Goal: Task Accomplishment & Management: Complete application form

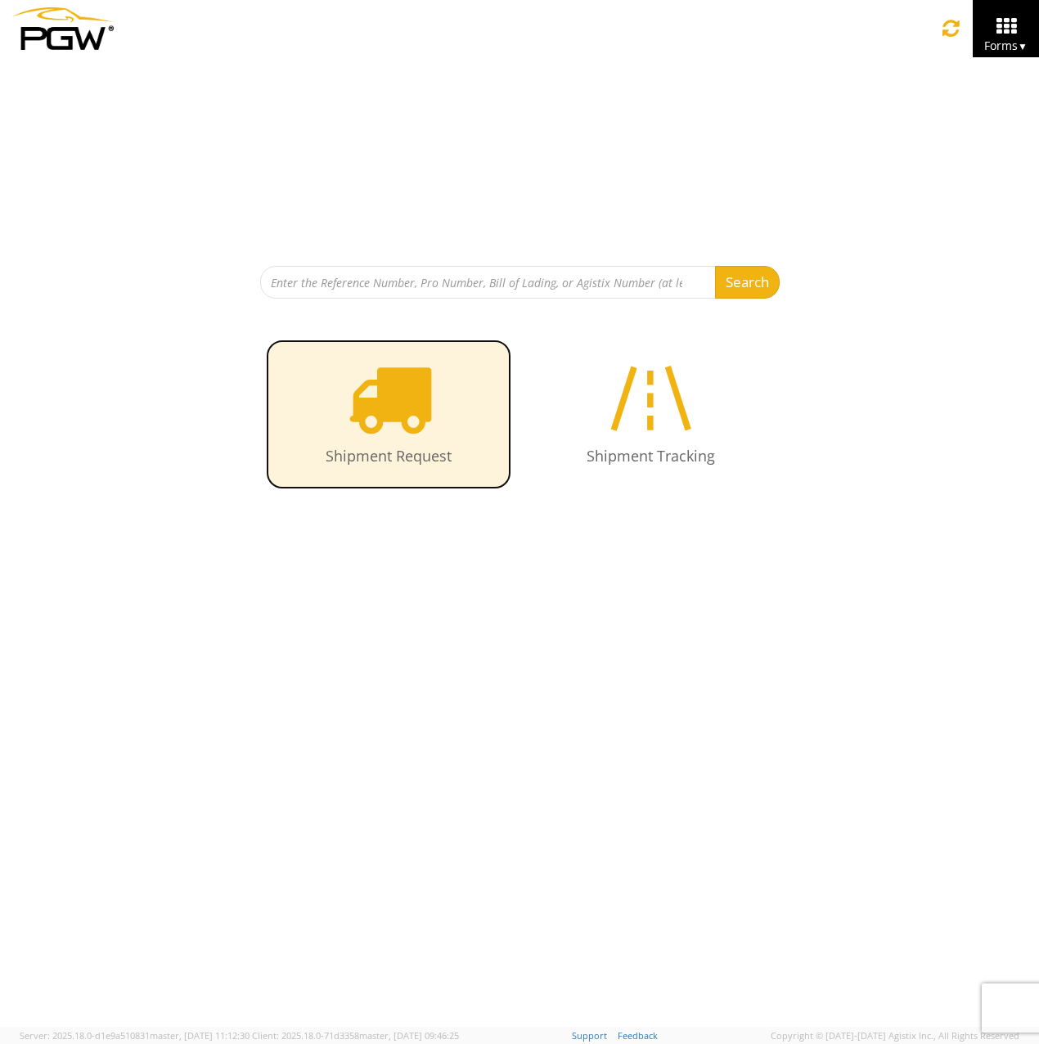
click at [383, 420] on icon at bounding box center [389, 398] width 84 height 84
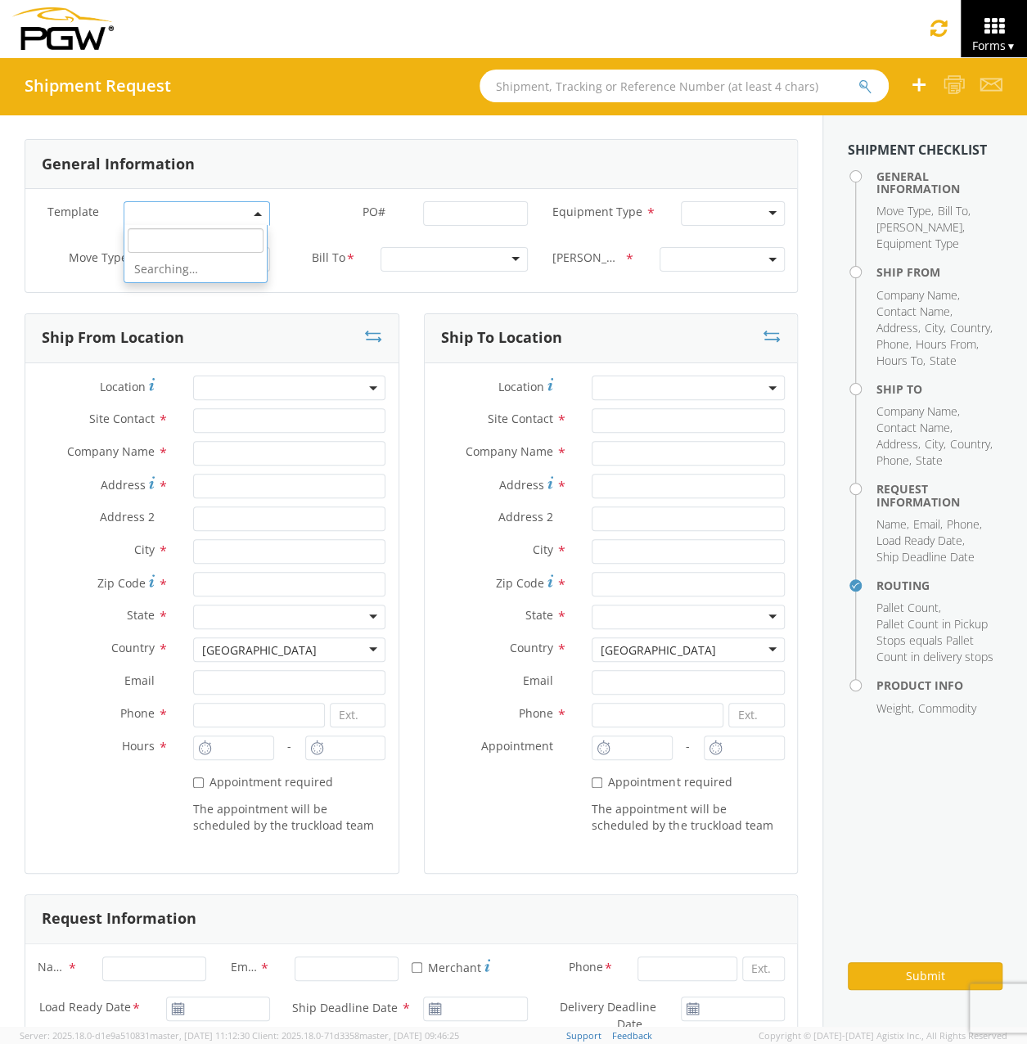
click at [219, 217] on span at bounding box center [197, 213] width 147 height 25
click at [219, 220] on span at bounding box center [197, 213] width 147 height 25
click at [239, 264] on div "Full" at bounding box center [218, 259] width 104 height 25
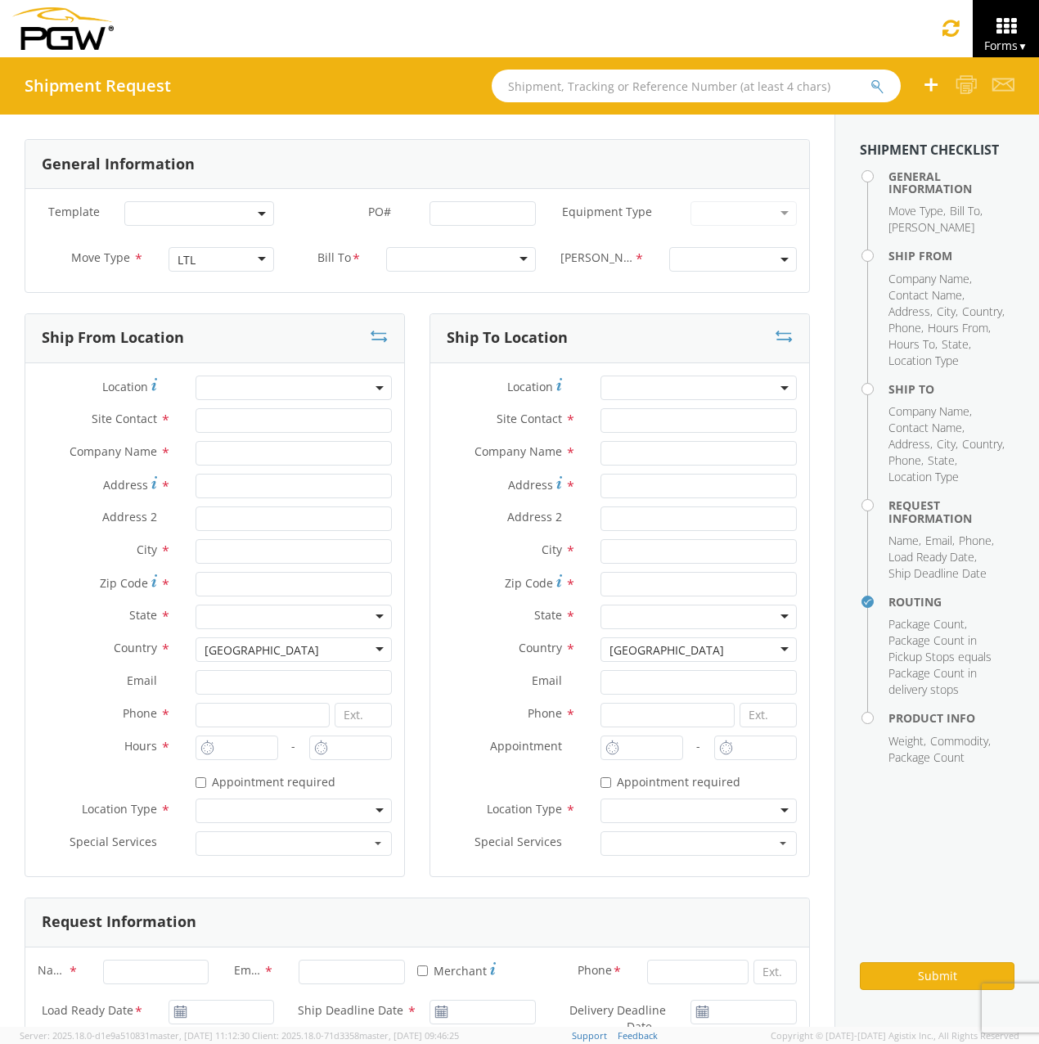
click at [216, 267] on div "LTL" at bounding box center [222, 259] width 106 height 25
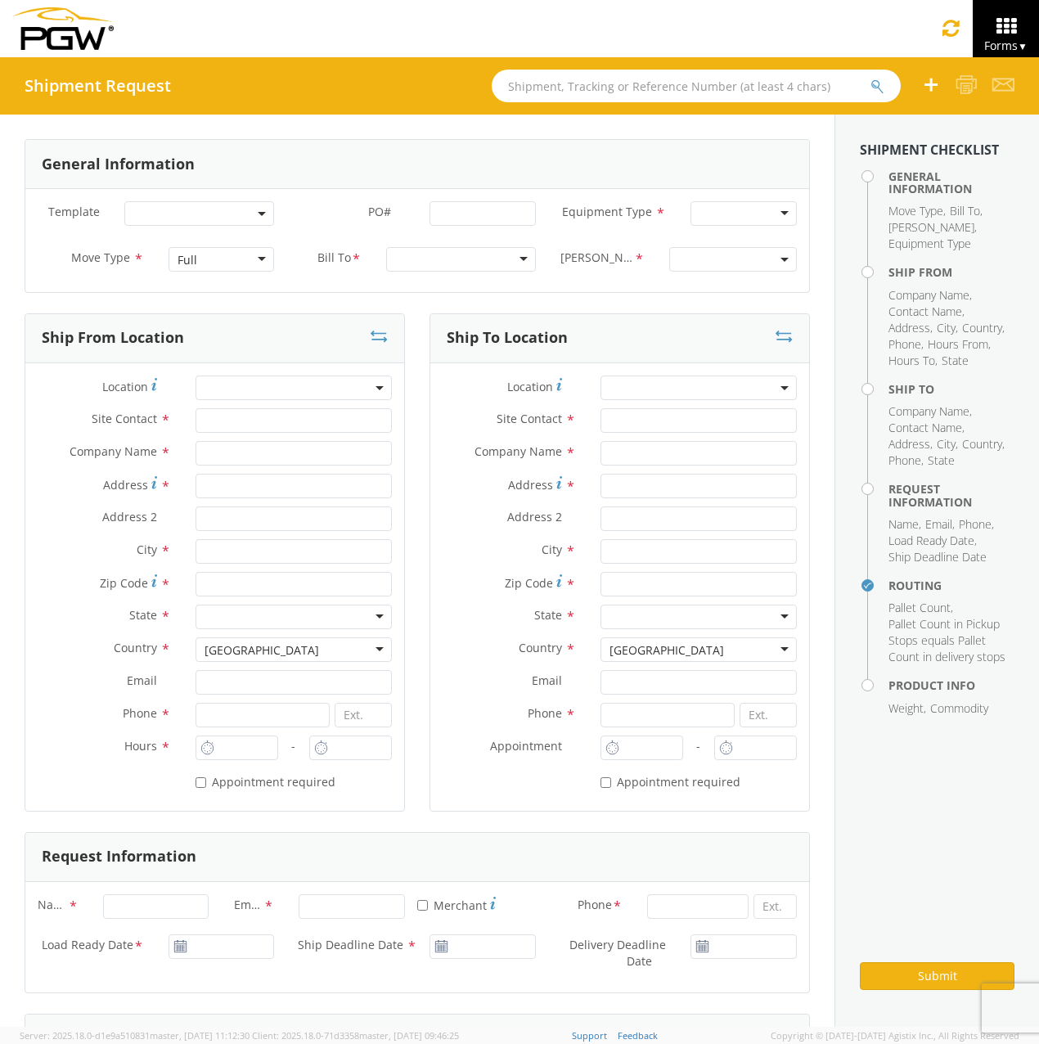
click at [211, 274] on div "Move Type * Full Full Full LTL Partial TL" at bounding box center [155, 263] width 261 height 33
click at [211, 270] on div "Full" at bounding box center [222, 259] width 106 height 25
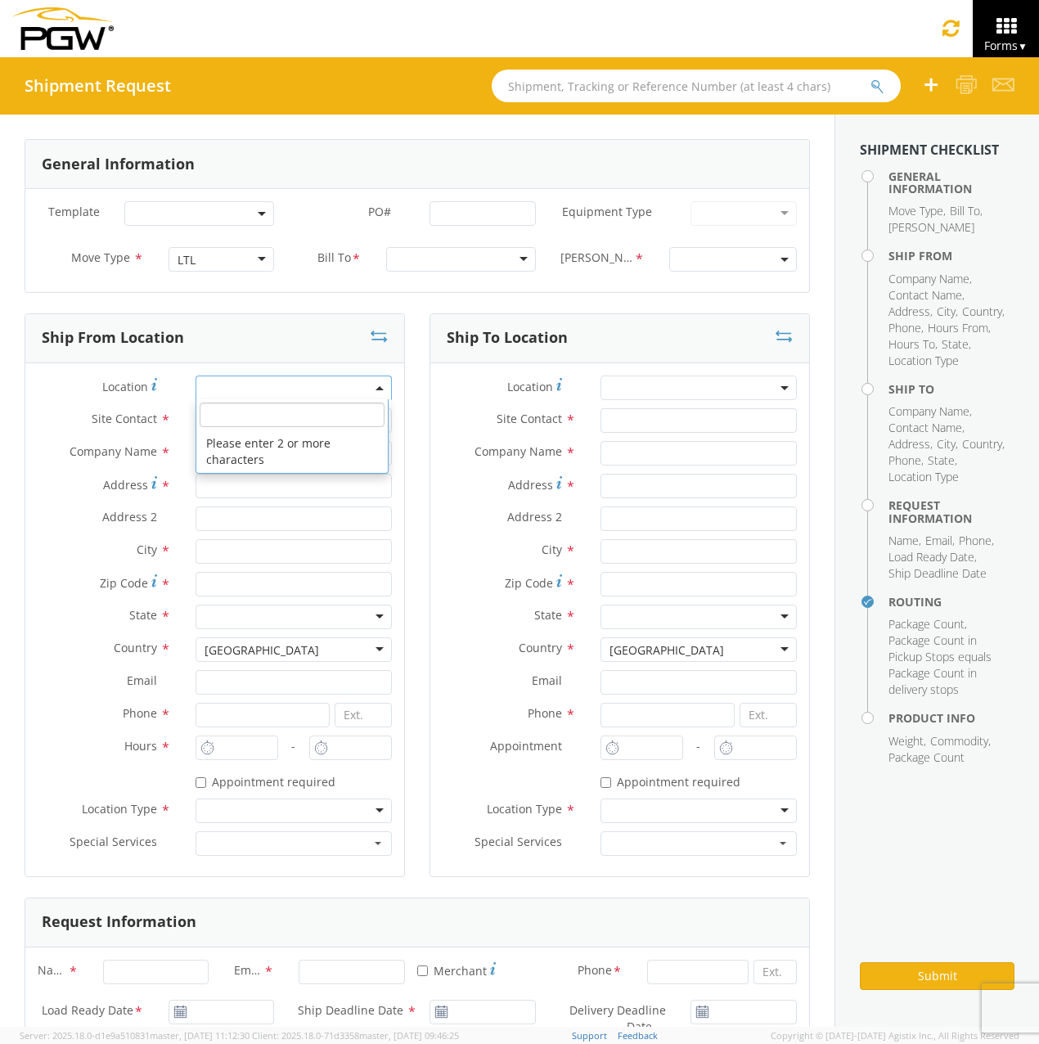
click at [385, 390] on span at bounding box center [294, 388] width 196 height 25
click at [314, 410] on input "search" at bounding box center [292, 415] width 185 height 25
type input "5923"
type input "5923 Branch Manager"
type input "5923 - PGW autoglass - Calgary"
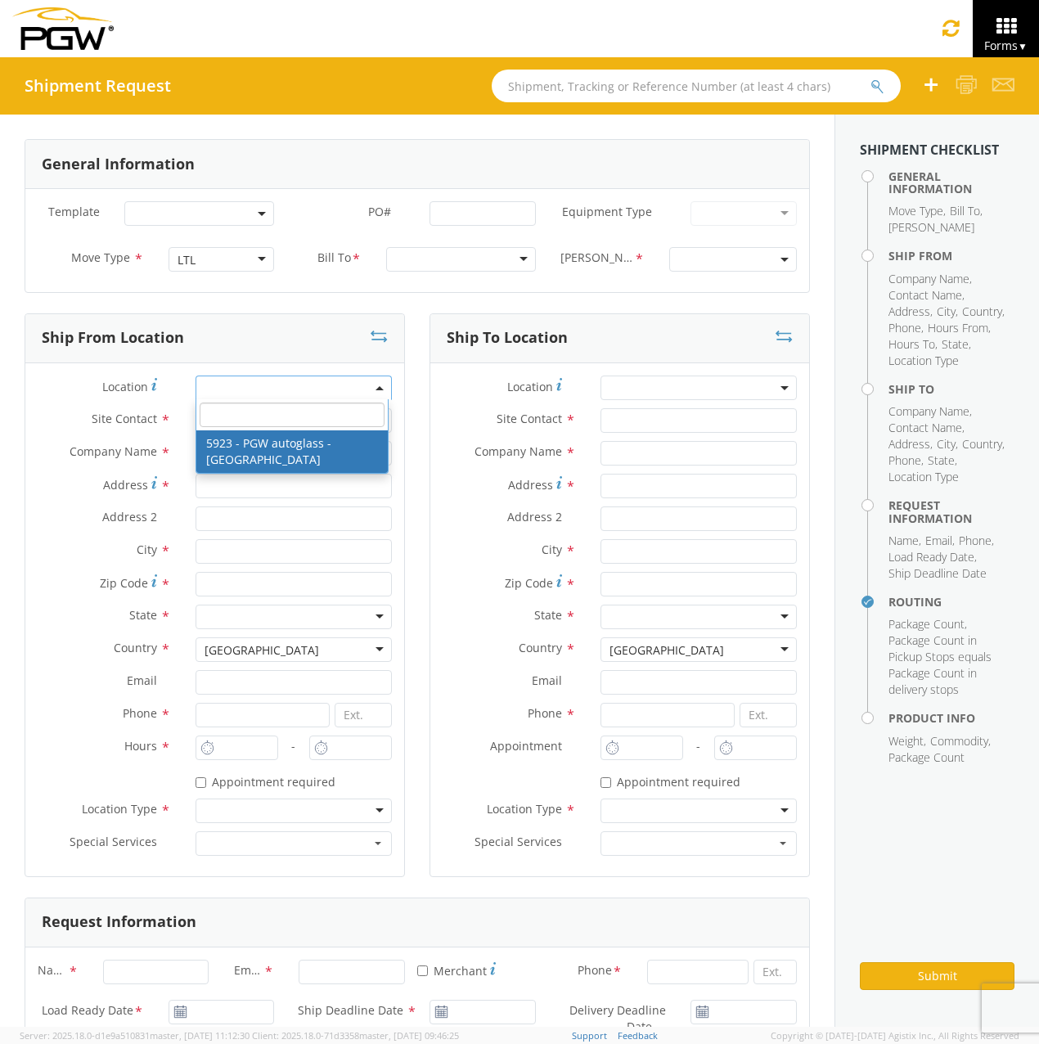
type input "4069 112 Ave SE"
type input "Bay 1"
type input "Calgary"
type input "T2C0J4"
type input "lkqsp_o_pm_5923@pgwag.com"
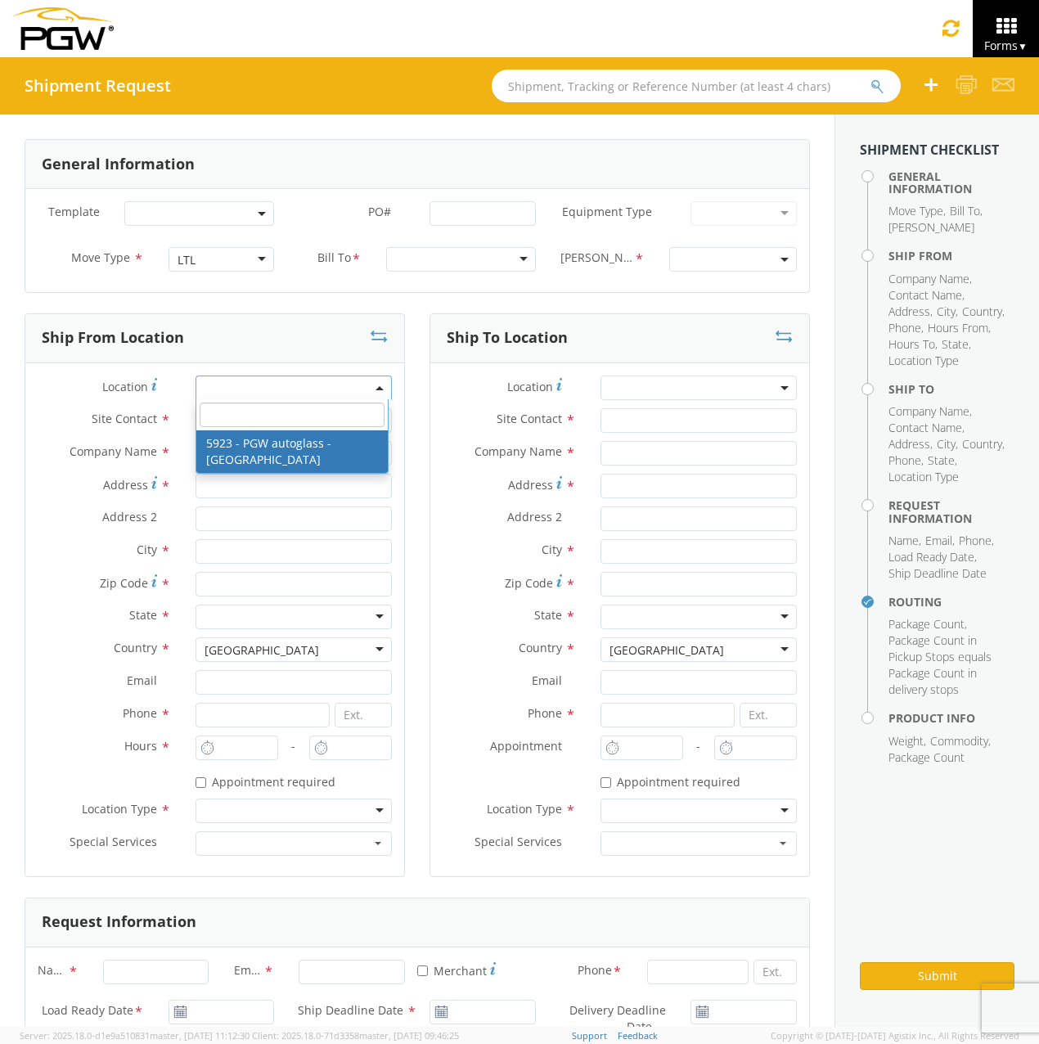
type input "403-720-4817"
type input "8:00 AM"
type input "4:30 PM"
select select "28509"
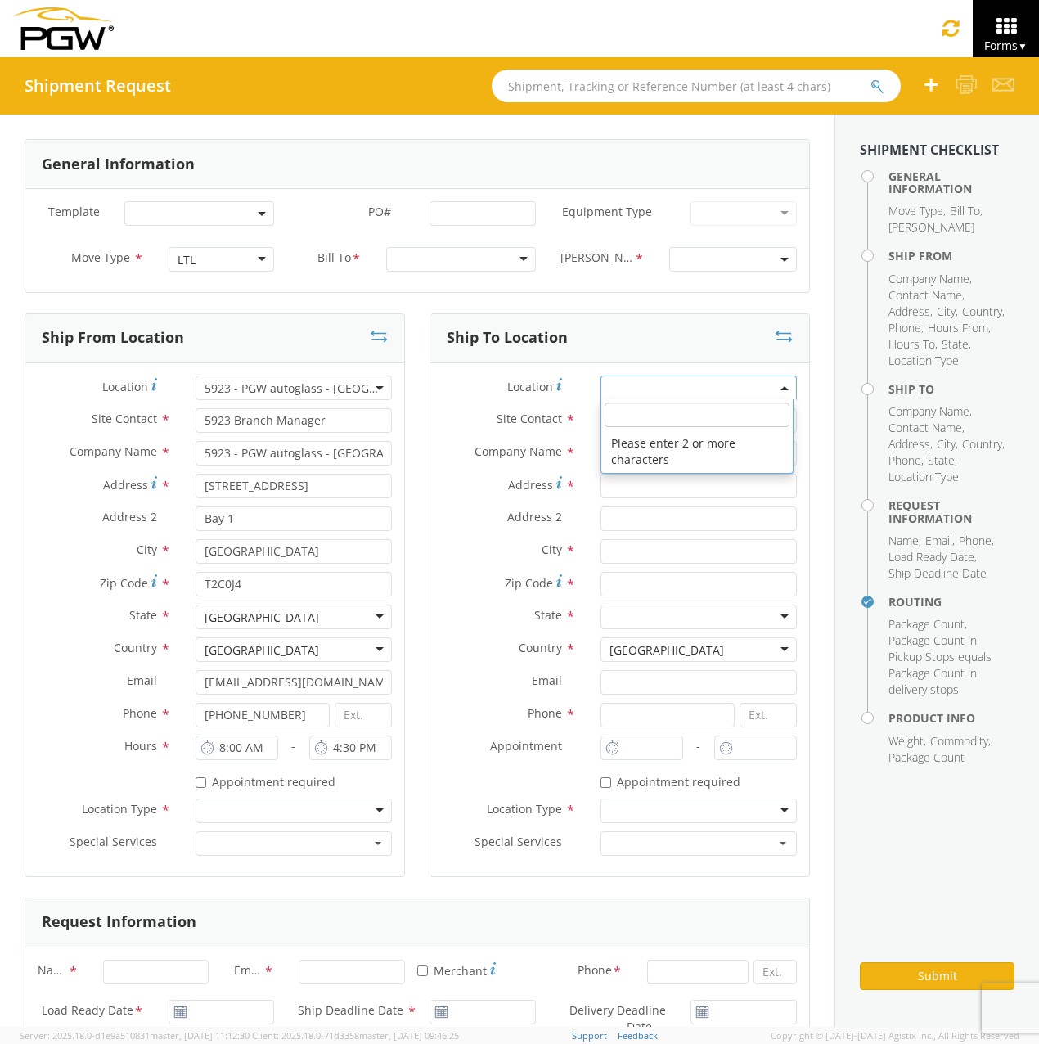
click at [681, 396] on span at bounding box center [699, 388] width 196 height 25
click at [680, 412] on input "search" at bounding box center [697, 415] width 185 height 25
type input "5942"
type input "5942 Branch Manager"
type input "5942 - PGW autoglass - Regina"
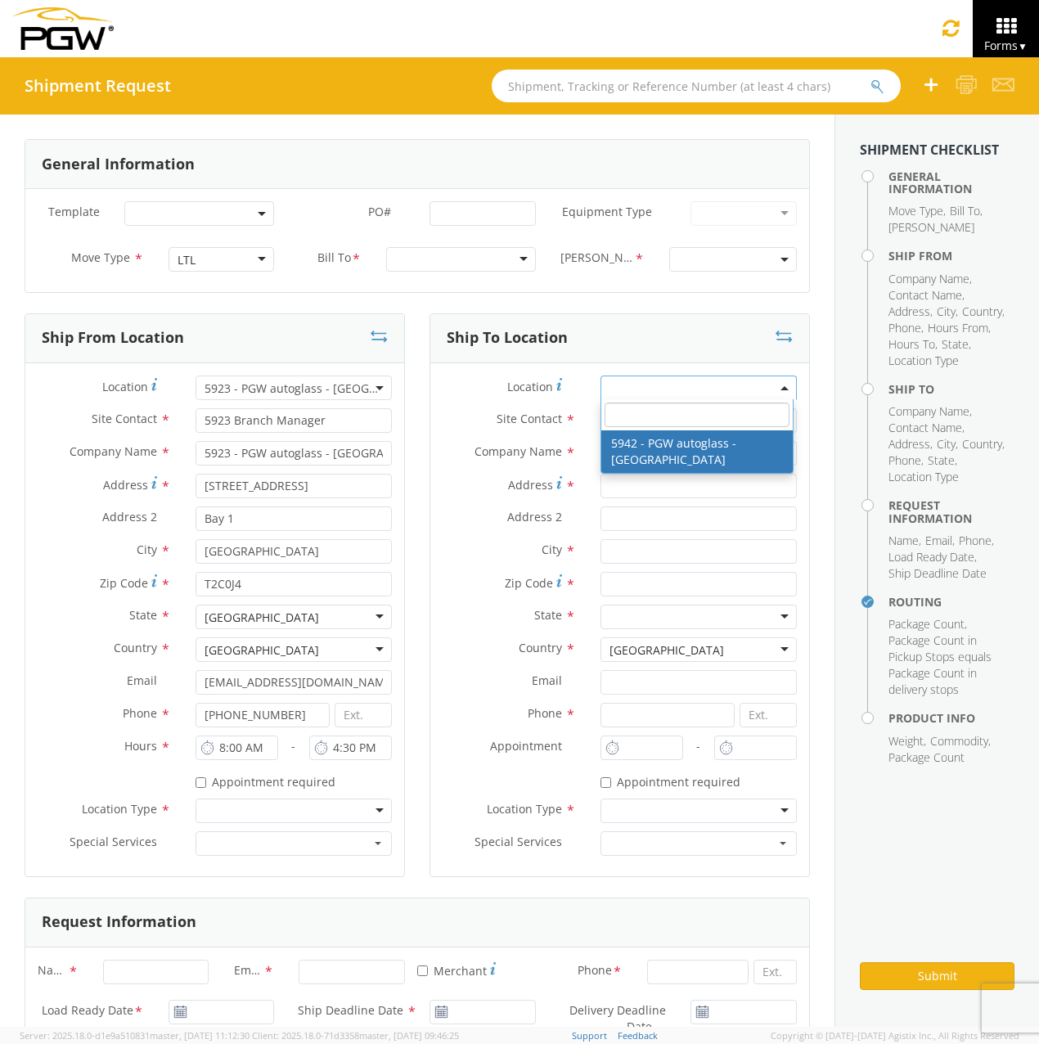
type input "#10 1906 E Redbear Ave"
type input "REGINA"
type input "S4N4N7"
type input "lkqsp_o_pm_5942@pgwag.com"
type input "306-775-0583"
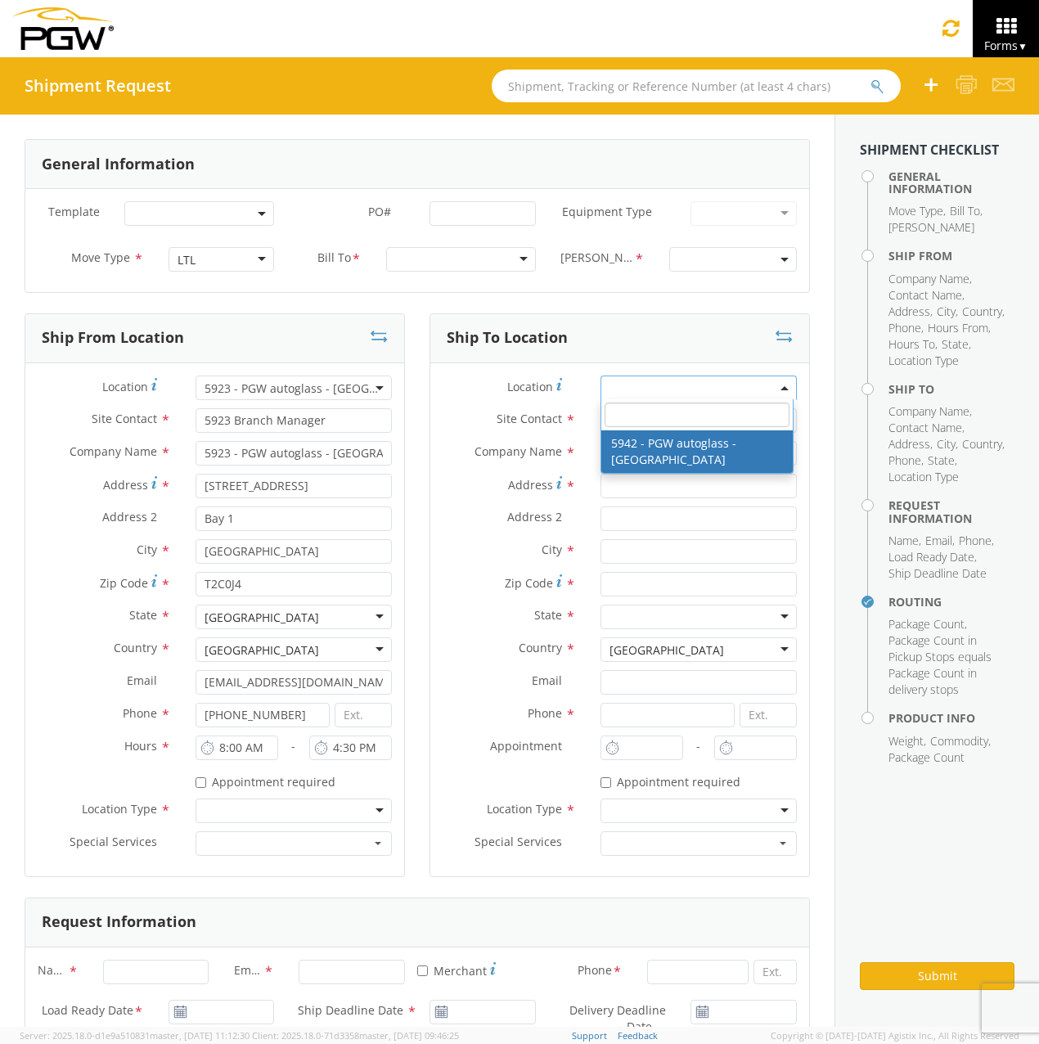
type input "7:30 AM"
type input "4:30 PM"
select select "28521"
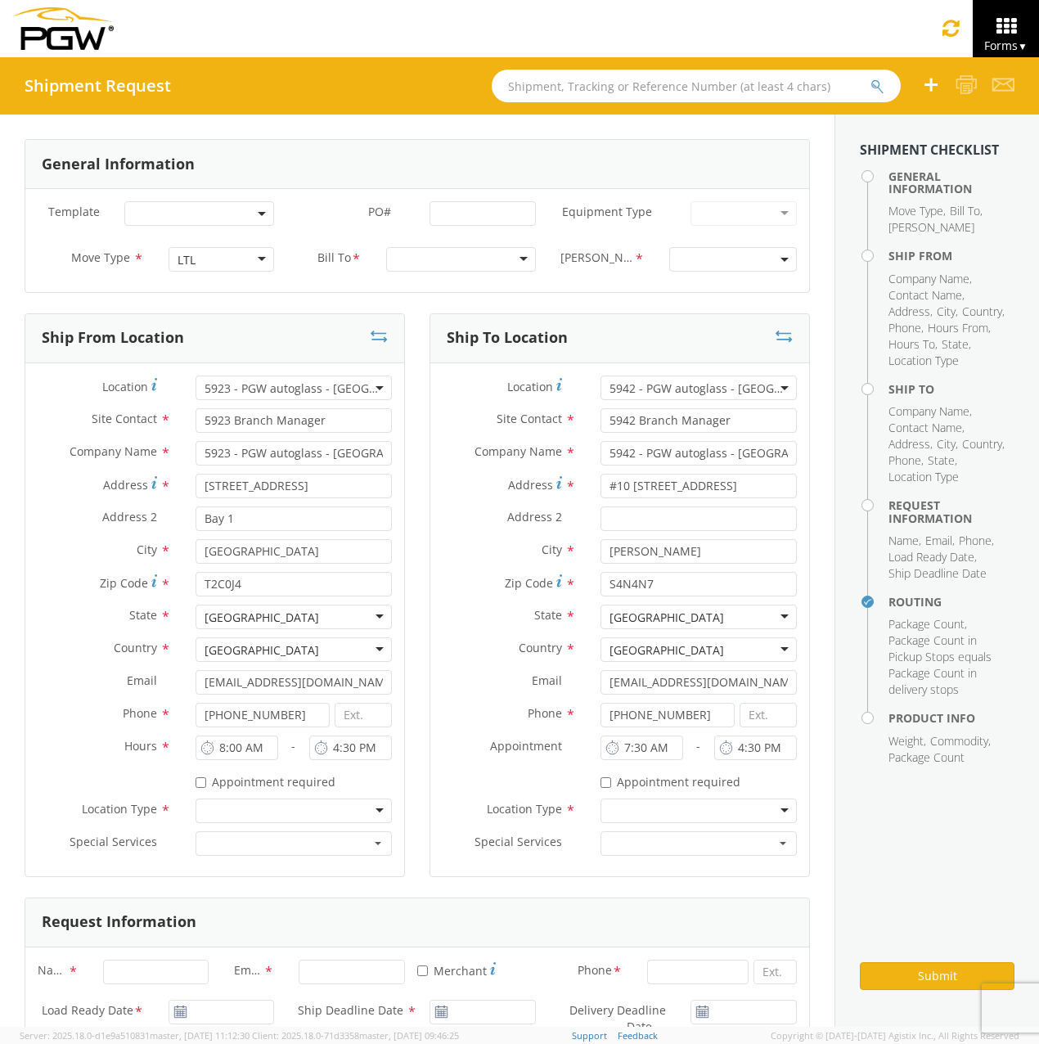
click at [390, 291] on div "Template * PO# * Equipment Type * 28’ Box Van 53’ Dry Van Dropdeck (van) Flatbe…" at bounding box center [417, 240] width 784 height 103
click at [177, 216] on span at bounding box center [199, 213] width 150 height 25
click at [309, 281] on div "Template * PO# * Equipment Type * 28’ Box Van 53’ Dry Van Dropdeck (van) Flatbe…" at bounding box center [417, 240] width 784 height 103
click at [397, 271] on div at bounding box center [461, 259] width 150 height 25
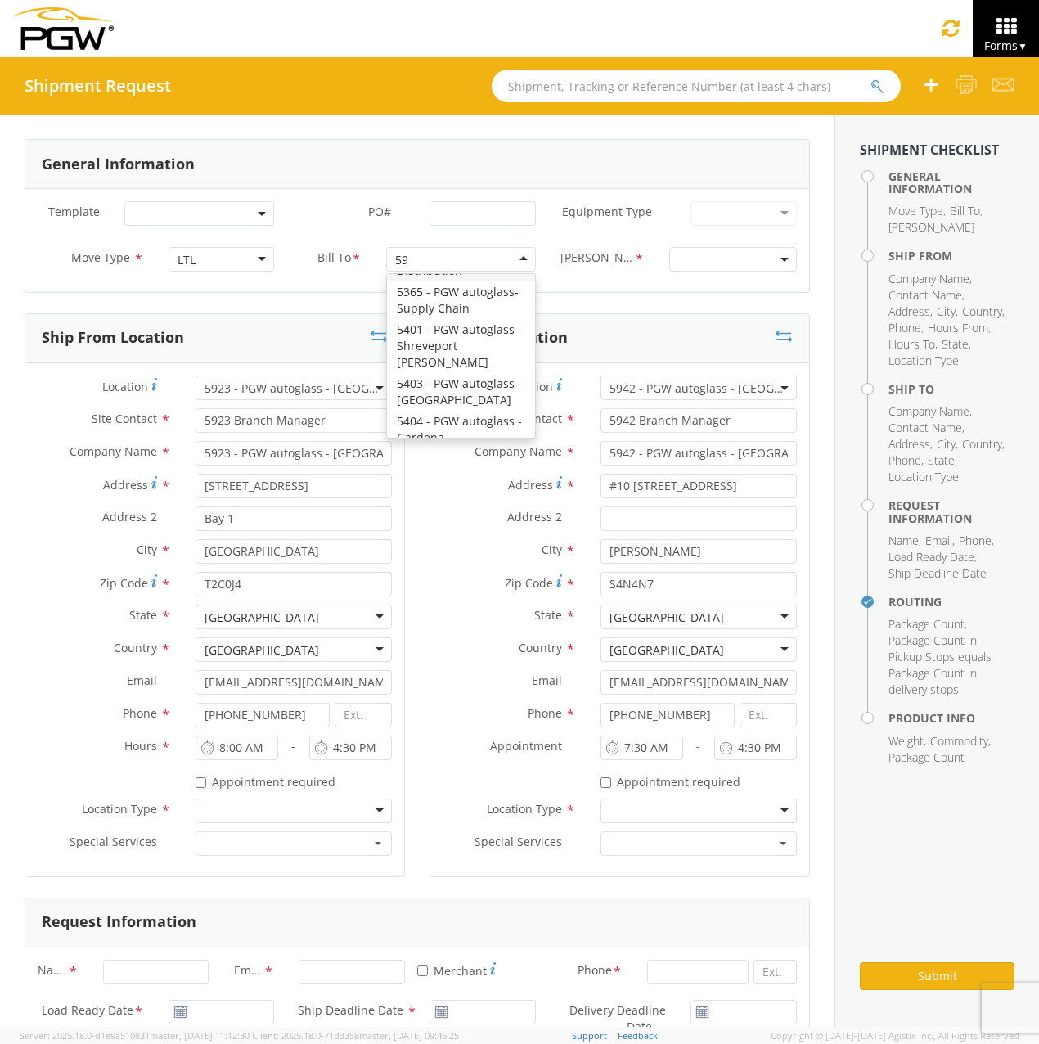
scroll to position [4, 0]
type input "5942"
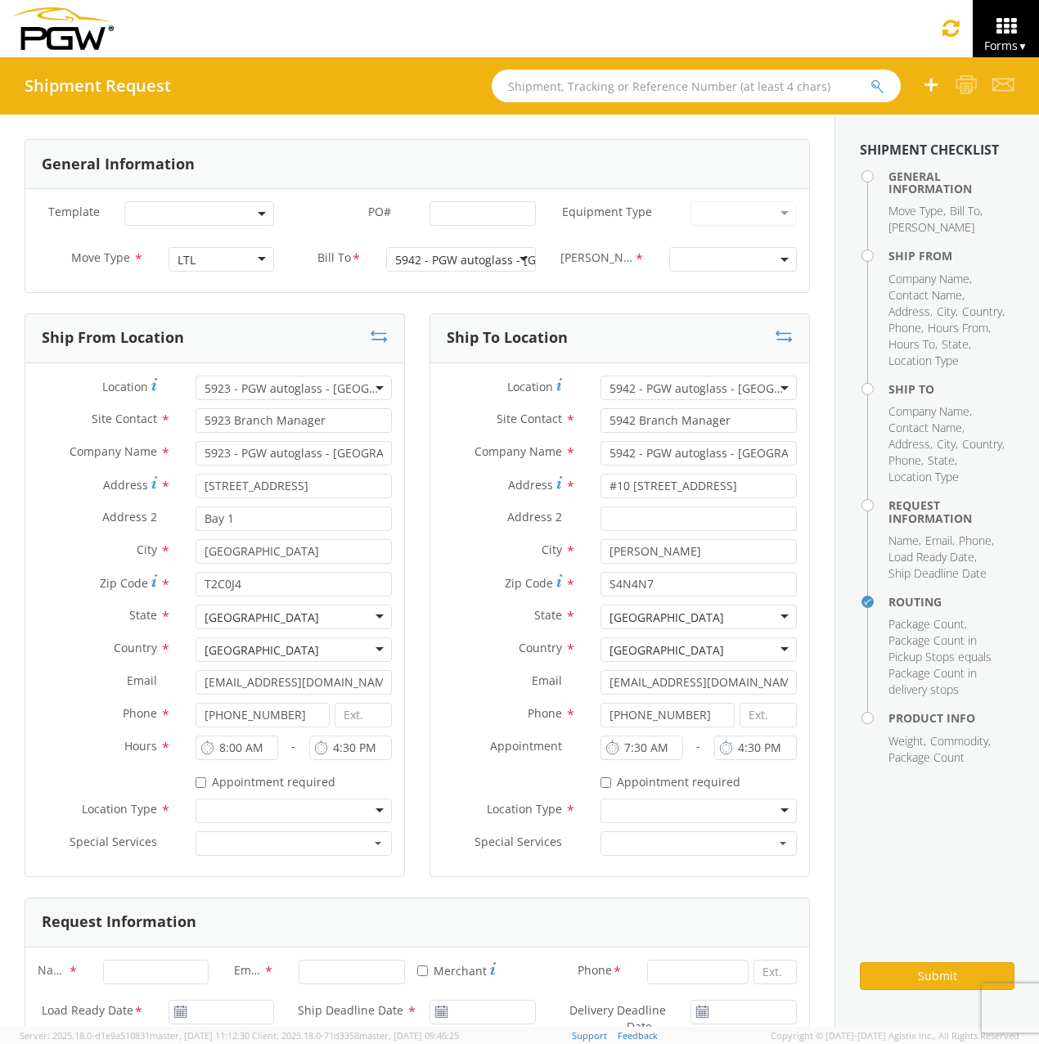
scroll to position [0, 0]
click at [740, 256] on span at bounding box center [733, 259] width 128 height 25
click at [629, 284] on div "Template * PO# * Equipment Type * 28’ Box Van 53’ Dry Van Dropdeck (van) Flatbe…" at bounding box center [417, 240] width 784 height 103
click at [679, 210] on div "28’ Box Van 53’ Dry Van Dropdeck (van) Flatbed Lowboy (flatbed)" at bounding box center [743, 213] width 131 height 25
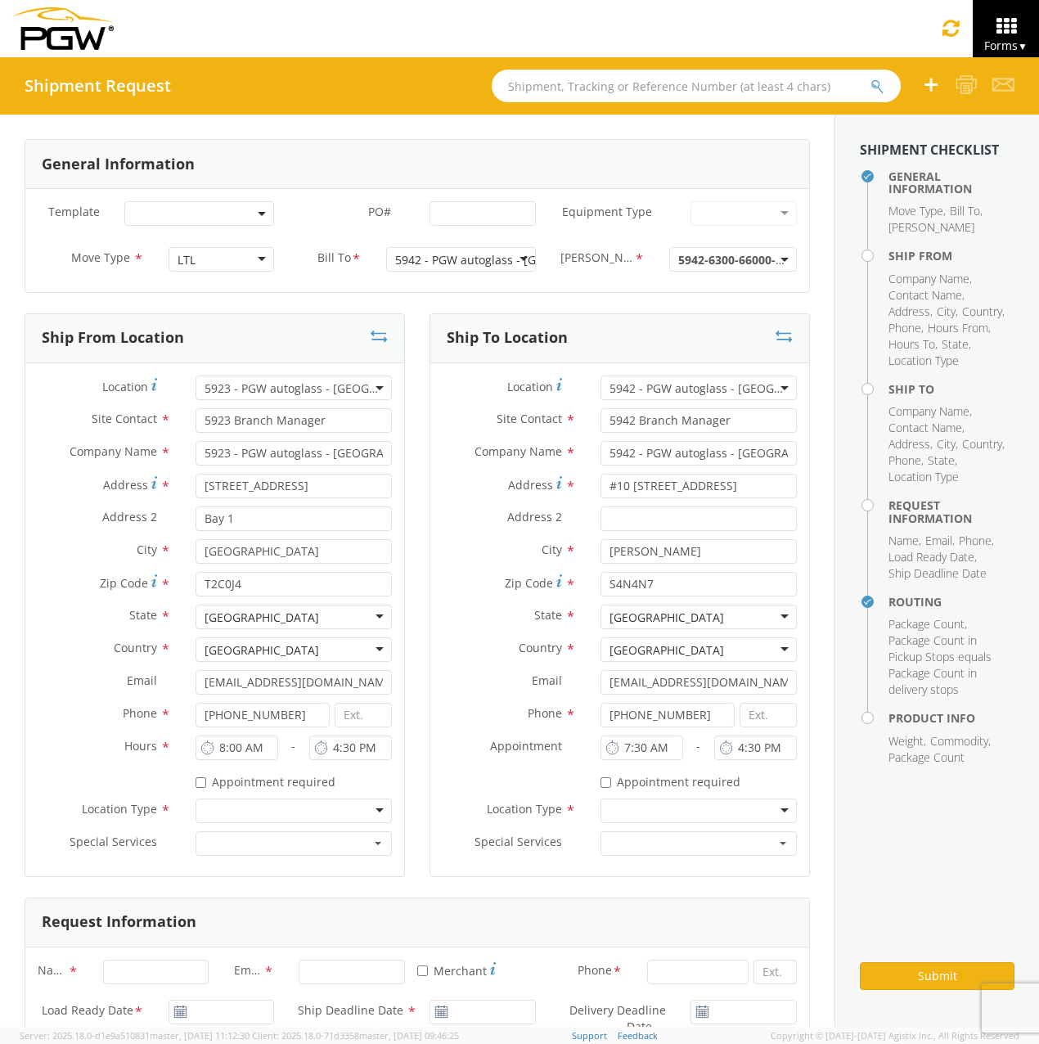
click at [703, 210] on div at bounding box center [744, 213] width 106 height 25
click at [759, 211] on div at bounding box center [744, 213] width 106 height 25
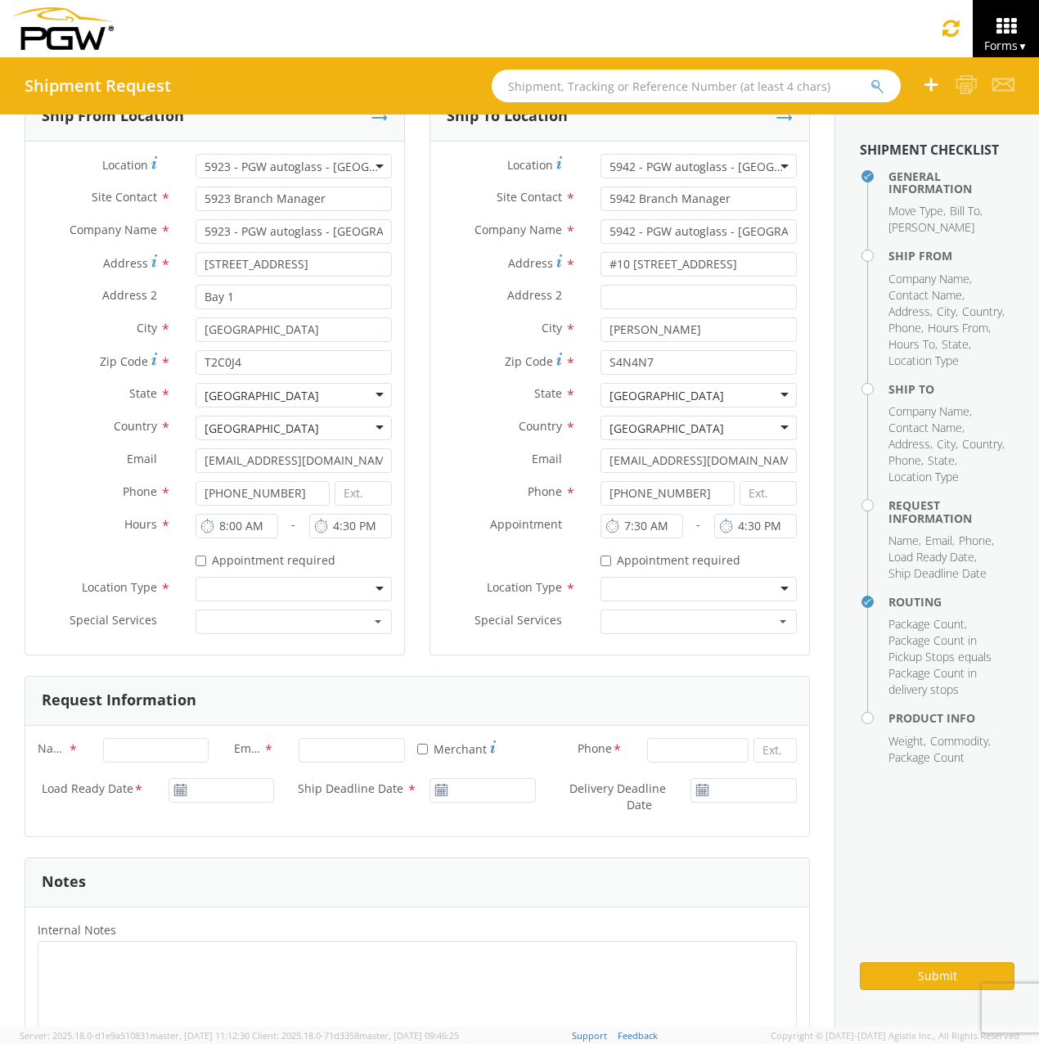
scroll to position [409, 0]
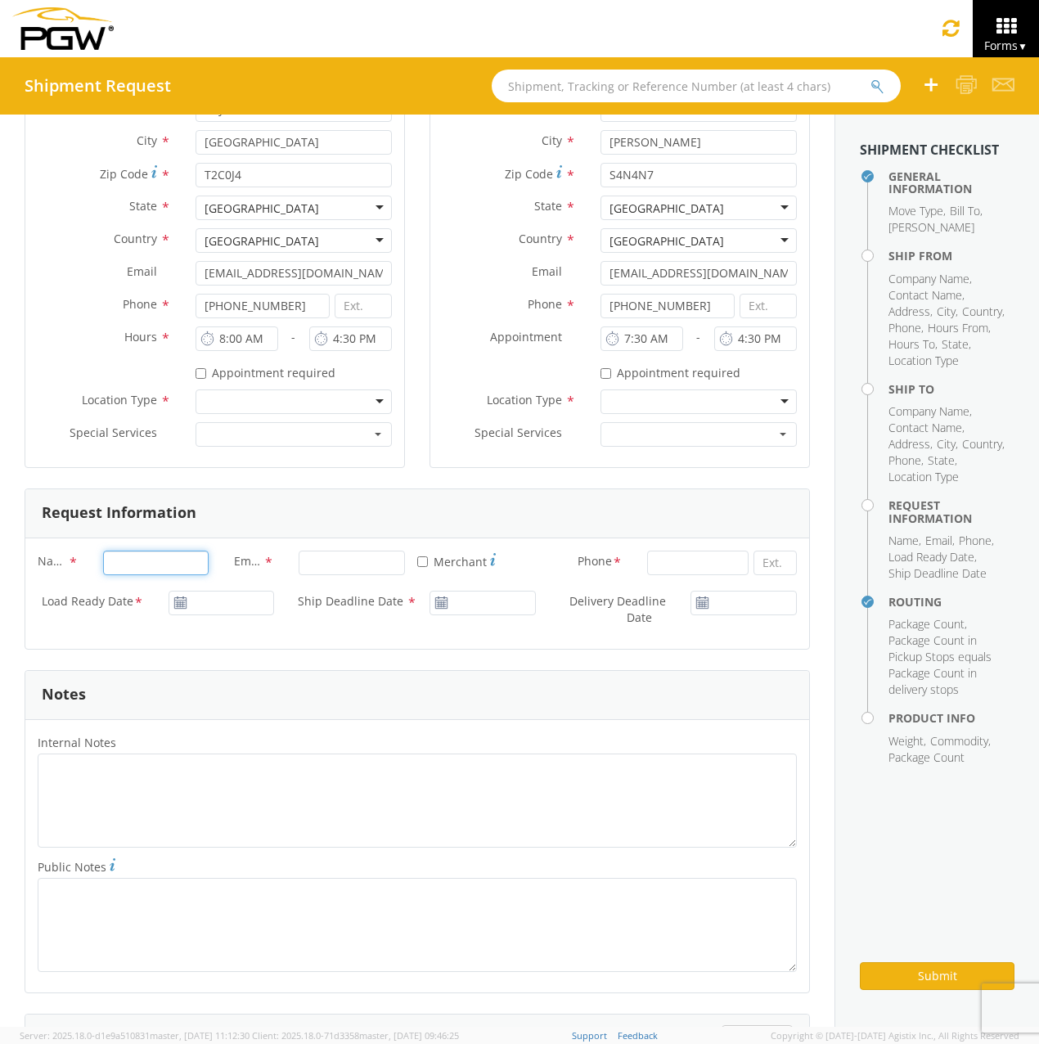
click at [155, 564] on input "Name *" at bounding box center [156, 563] width 106 height 25
click at [320, 564] on input "Email *" at bounding box center [352, 563] width 106 height 25
click at [533, 566] on div "* Merchant" at bounding box center [482, 563] width 131 height 24
click at [135, 565] on input "Name *" at bounding box center [156, 563] width 106 height 25
click at [274, 565] on label "Email *" at bounding box center [254, 561] width 65 height 21
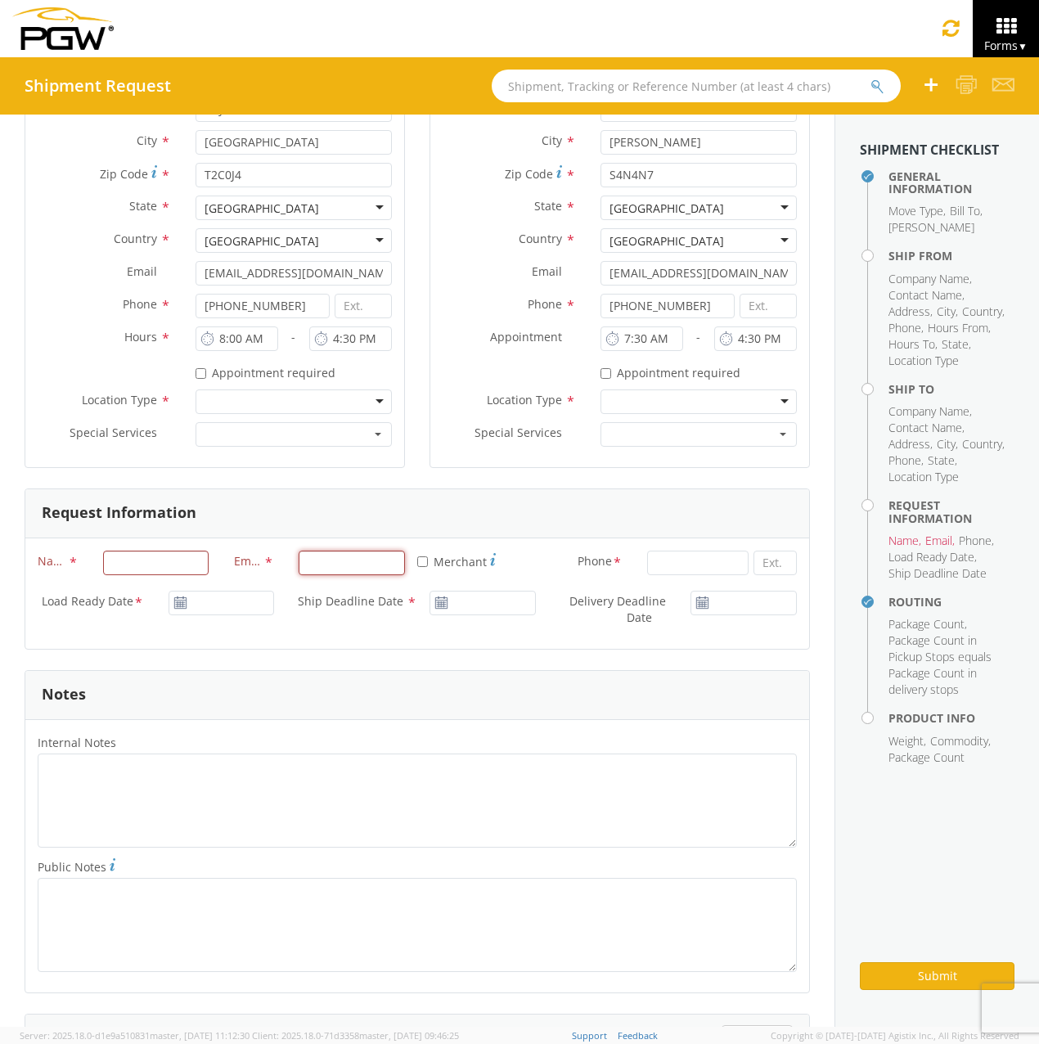
click at [299, 565] on input "Email *" at bounding box center [352, 563] width 106 height 25
click at [349, 563] on input "Email *" at bounding box center [352, 563] width 106 height 25
click at [525, 565] on div "* Merchant" at bounding box center [482, 563] width 131 height 24
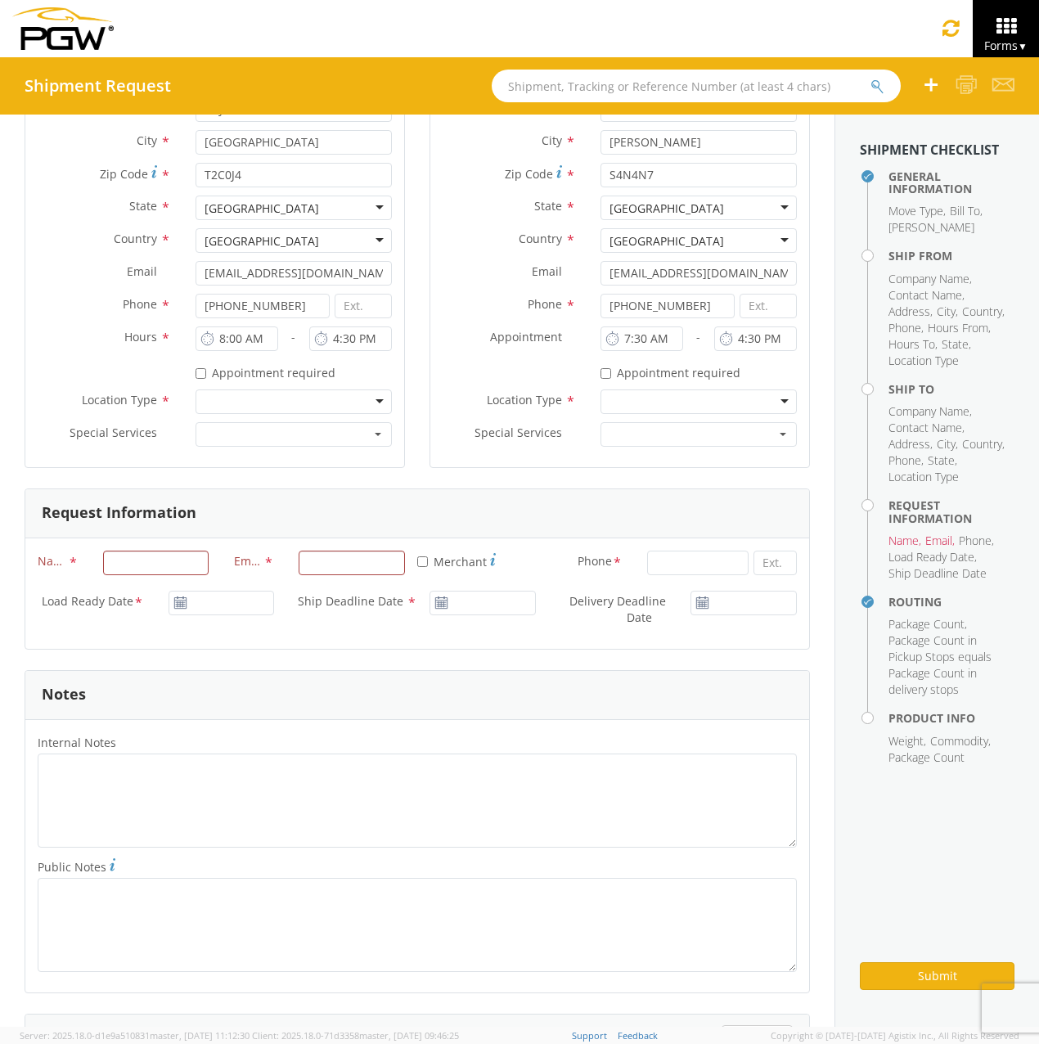
click at [697, 606] on use at bounding box center [702, 602] width 11 height 11
click at [696, 602] on icon at bounding box center [703, 603] width 14 height 13
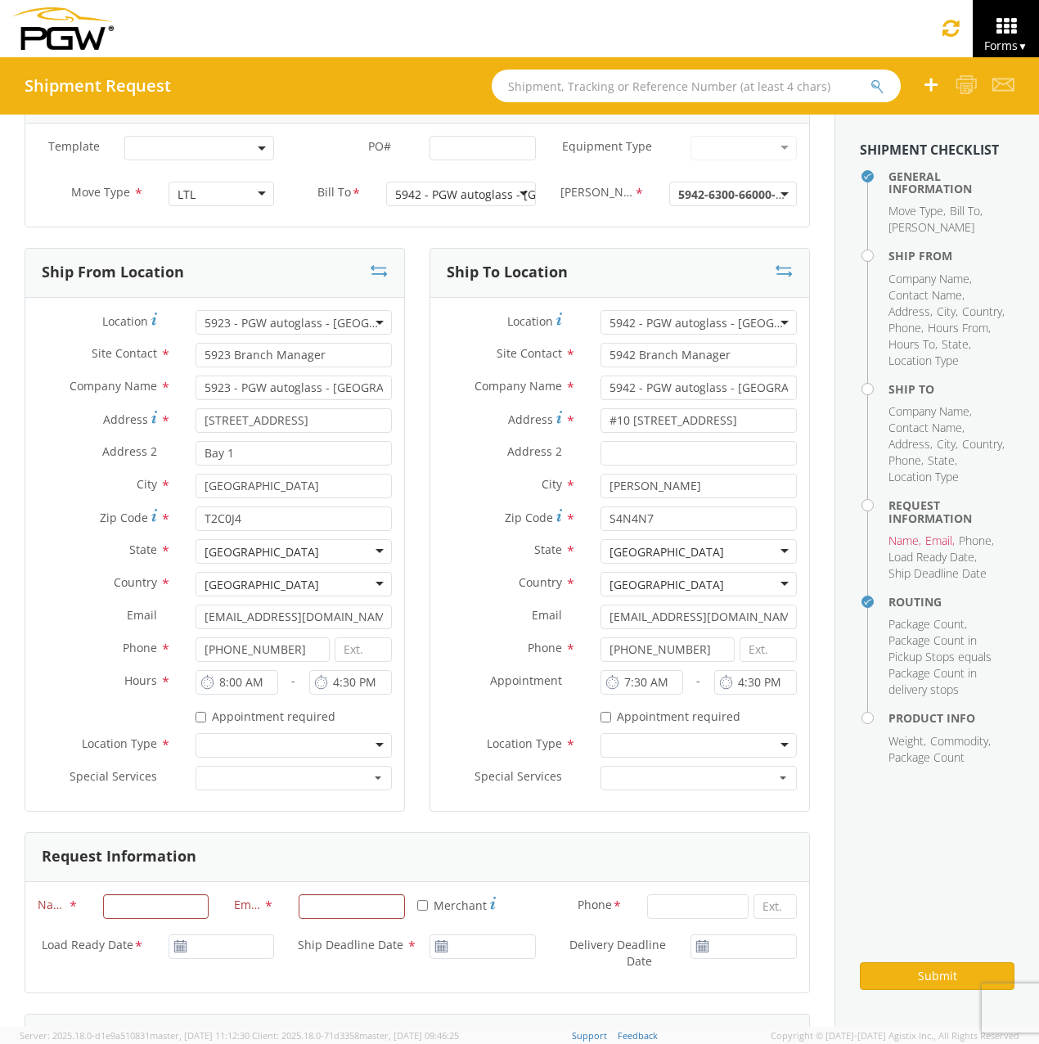
scroll to position [0, 0]
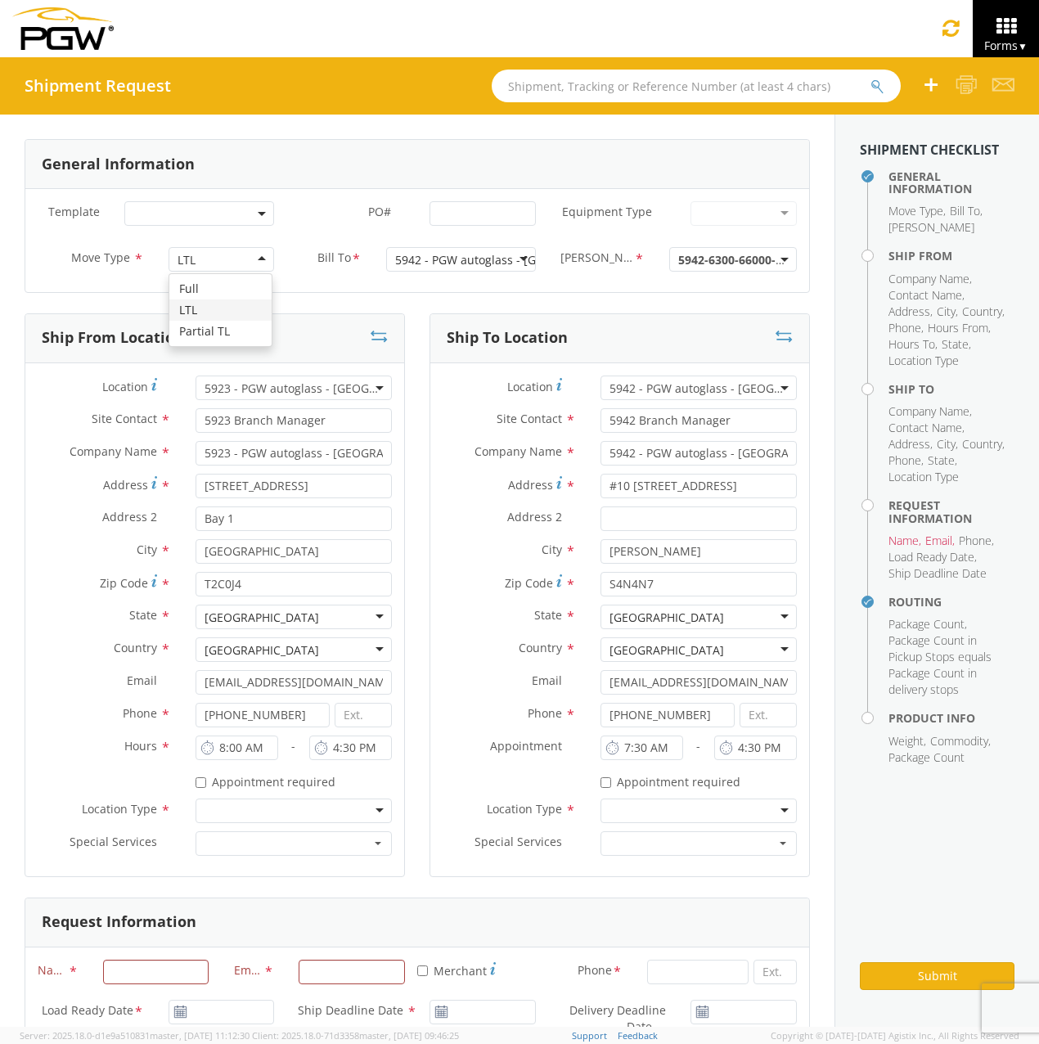
click at [232, 253] on div "LTL" at bounding box center [222, 259] width 106 height 25
click at [231, 259] on div "LTL" at bounding box center [222, 259] width 106 height 25
click at [232, 259] on div "LTL" at bounding box center [222, 259] width 106 height 25
click at [278, 259] on div "LTL LTL Full LTL Partial TL" at bounding box center [221, 259] width 131 height 25
click at [686, 256] on span "5942-6300-66000-0000" at bounding box center [740, 260] width 124 height 16
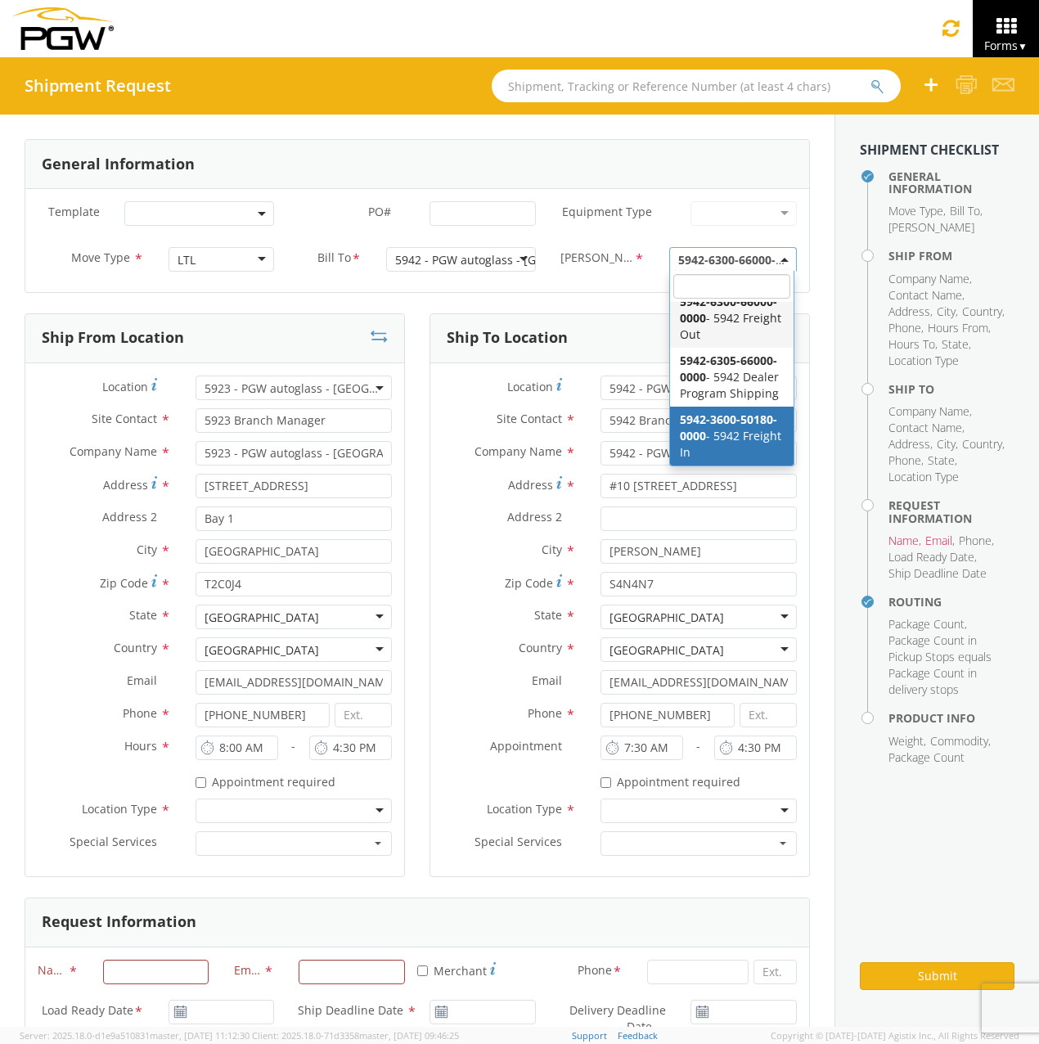
select select "5942-3600-50180-0000"
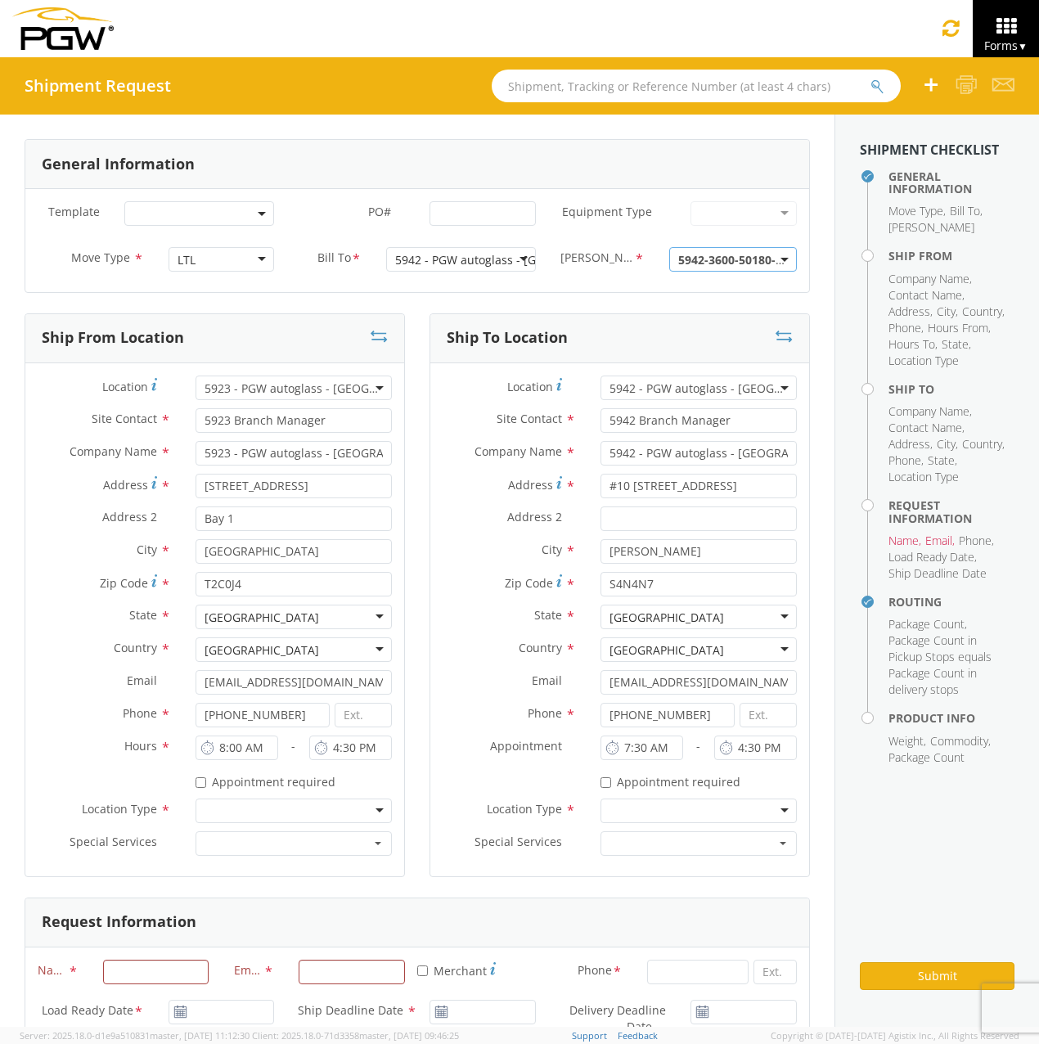
click at [687, 264] on span "5942-3600-50180-0000" at bounding box center [740, 260] width 124 height 16
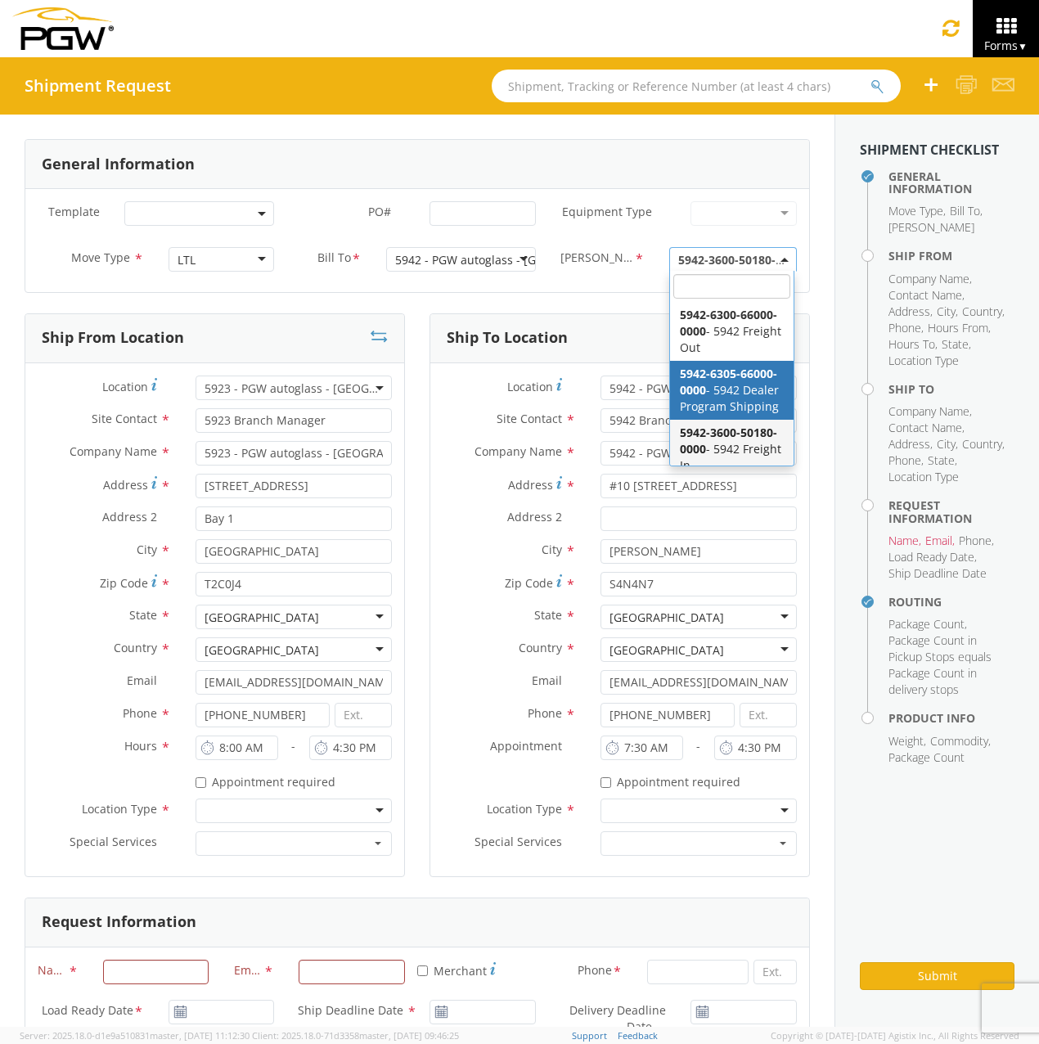
scroll to position [46, 0]
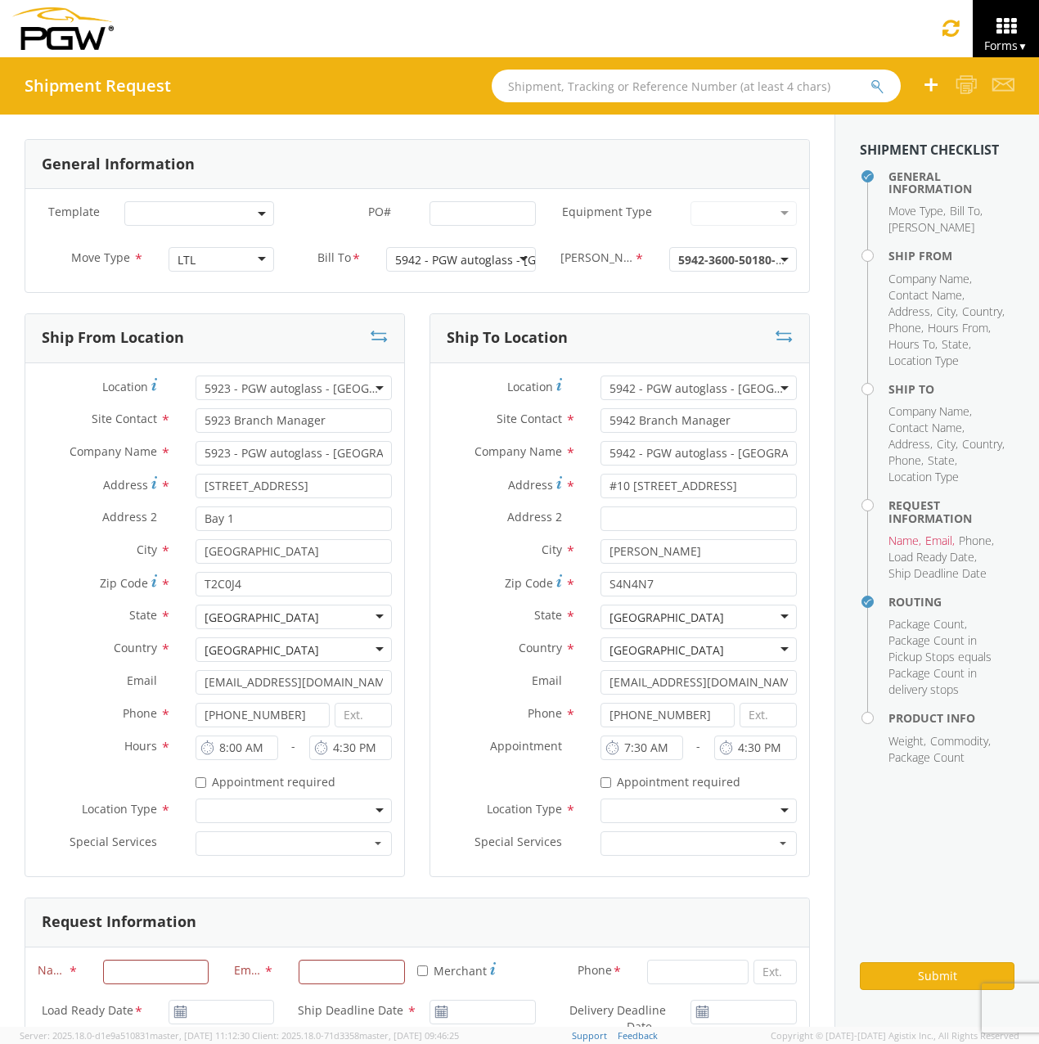
click at [229, 218] on span at bounding box center [199, 213] width 150 height 25
click at [352, 290] on div "Template * 5801 LTL Shipments UPS Michael Hanks PO# * Equipment Type * 28’ Box …" at bounding box center [417, 240] width 784 height 103
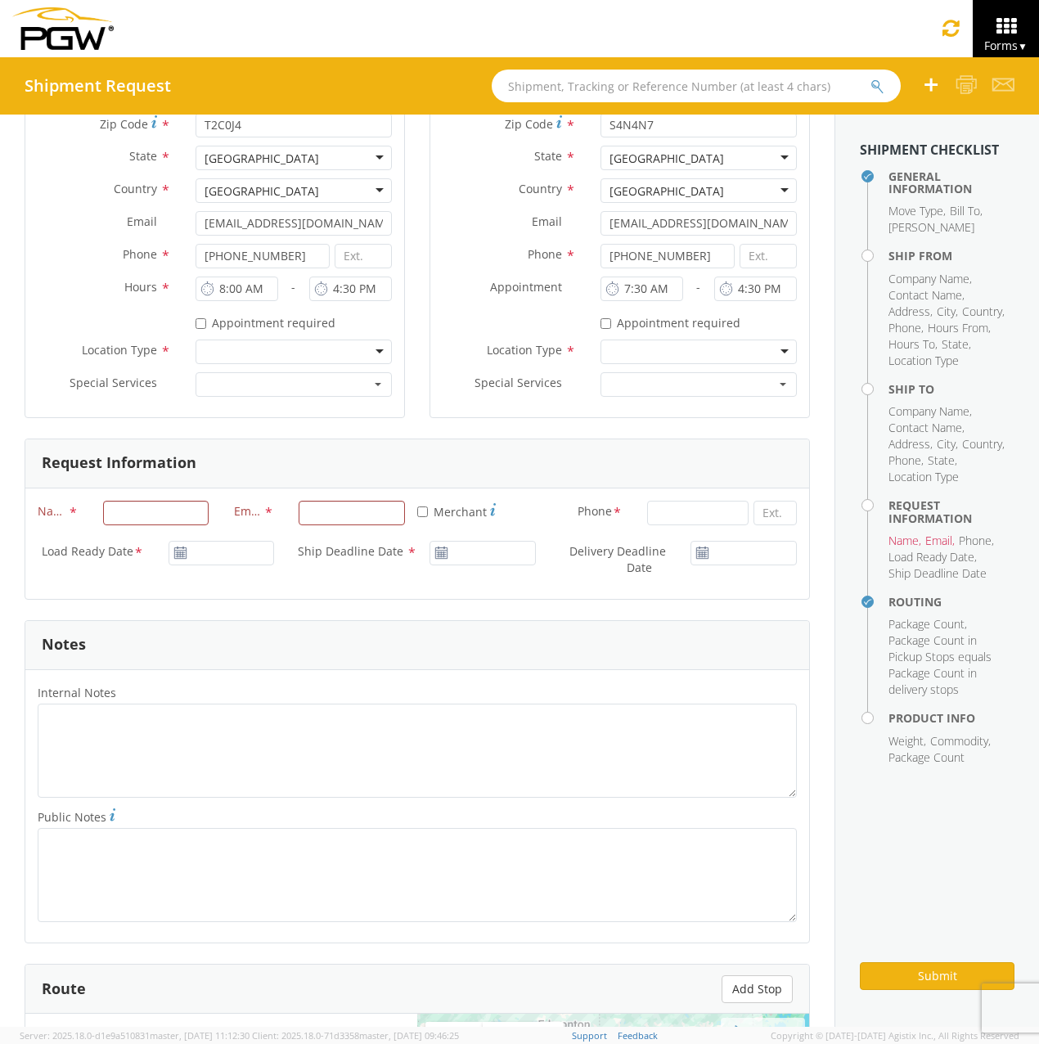
scroll to position [491, 0]
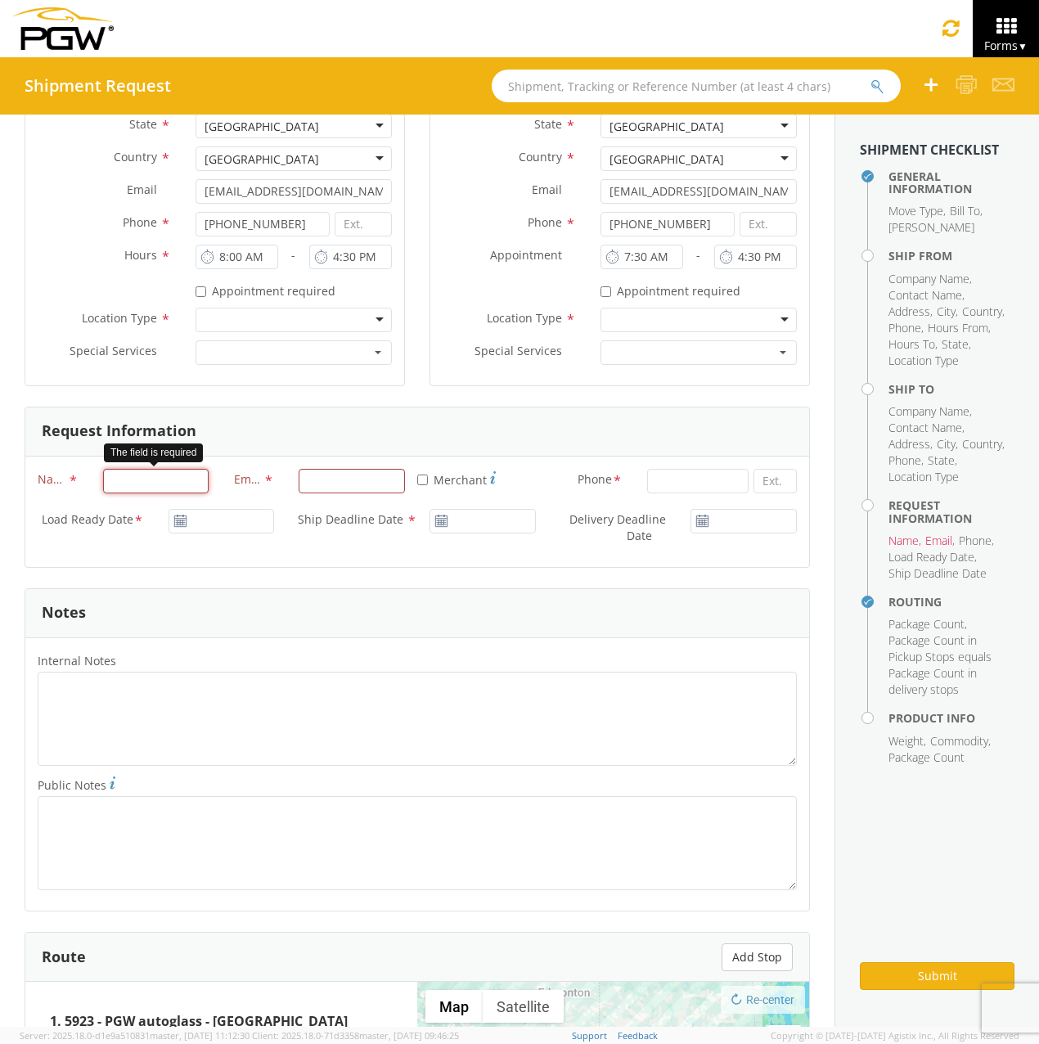
click at [163, 480] on input "Name *" at bounding box center [156, 481] width 106 height 25
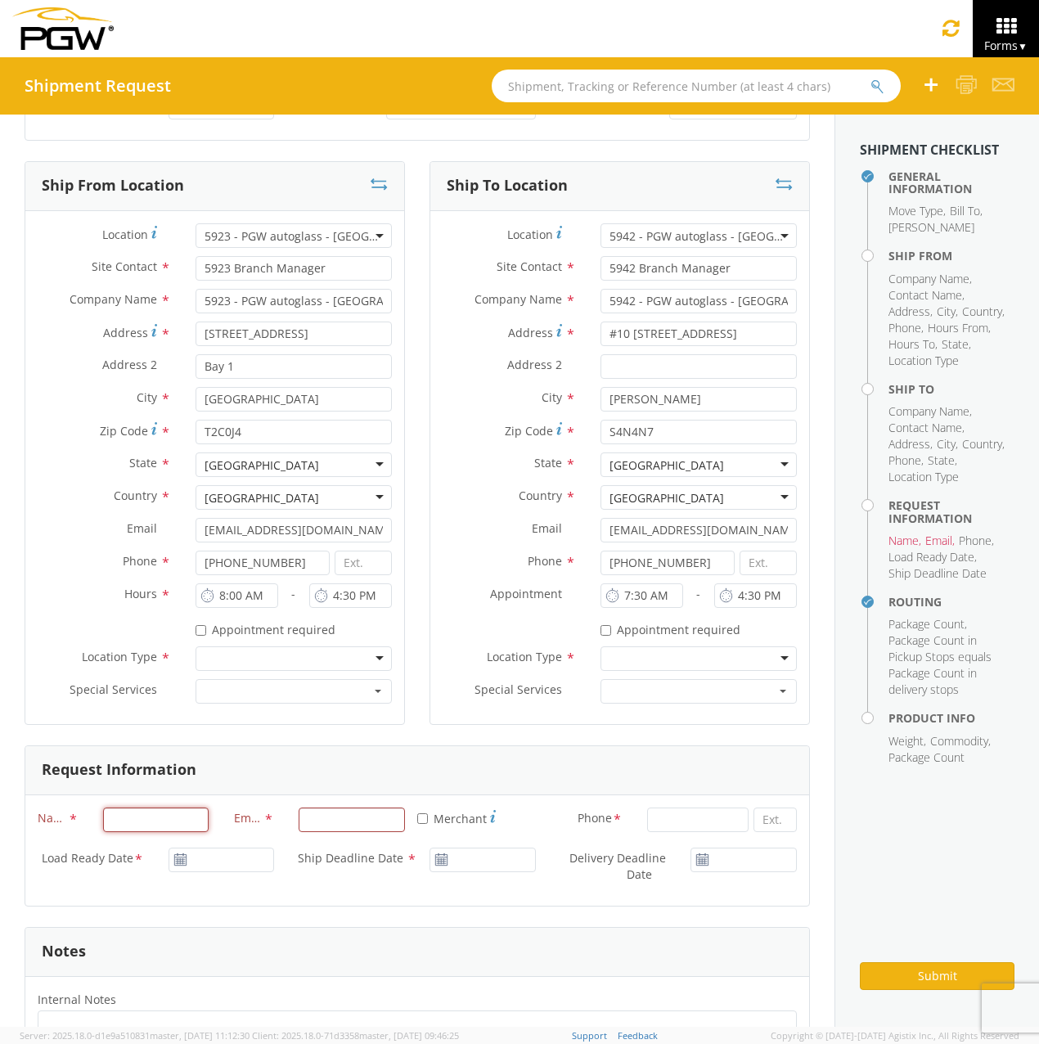
scroll to position [0, 0]
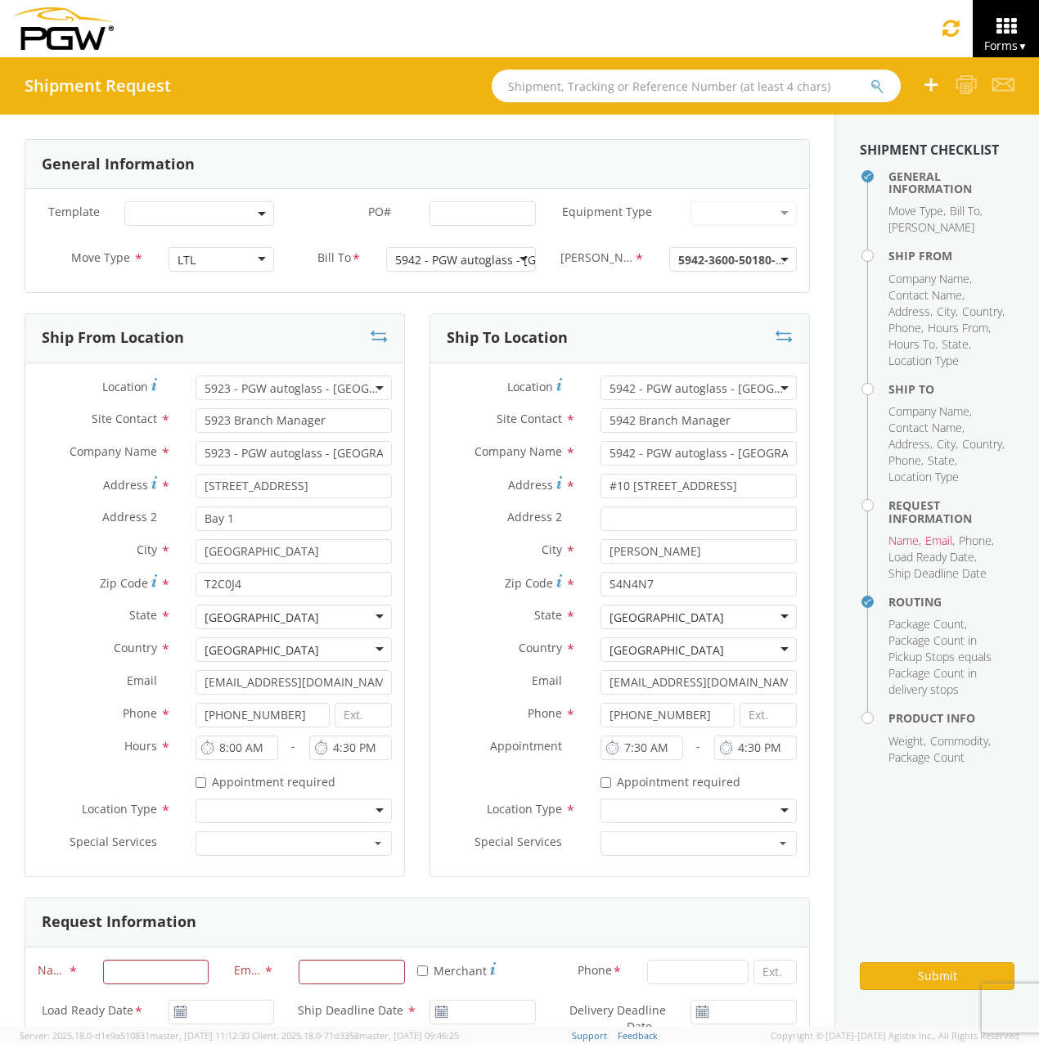
click at [236, 264] on div "LTL" at bounding box center [222, 259] width 106 height 25
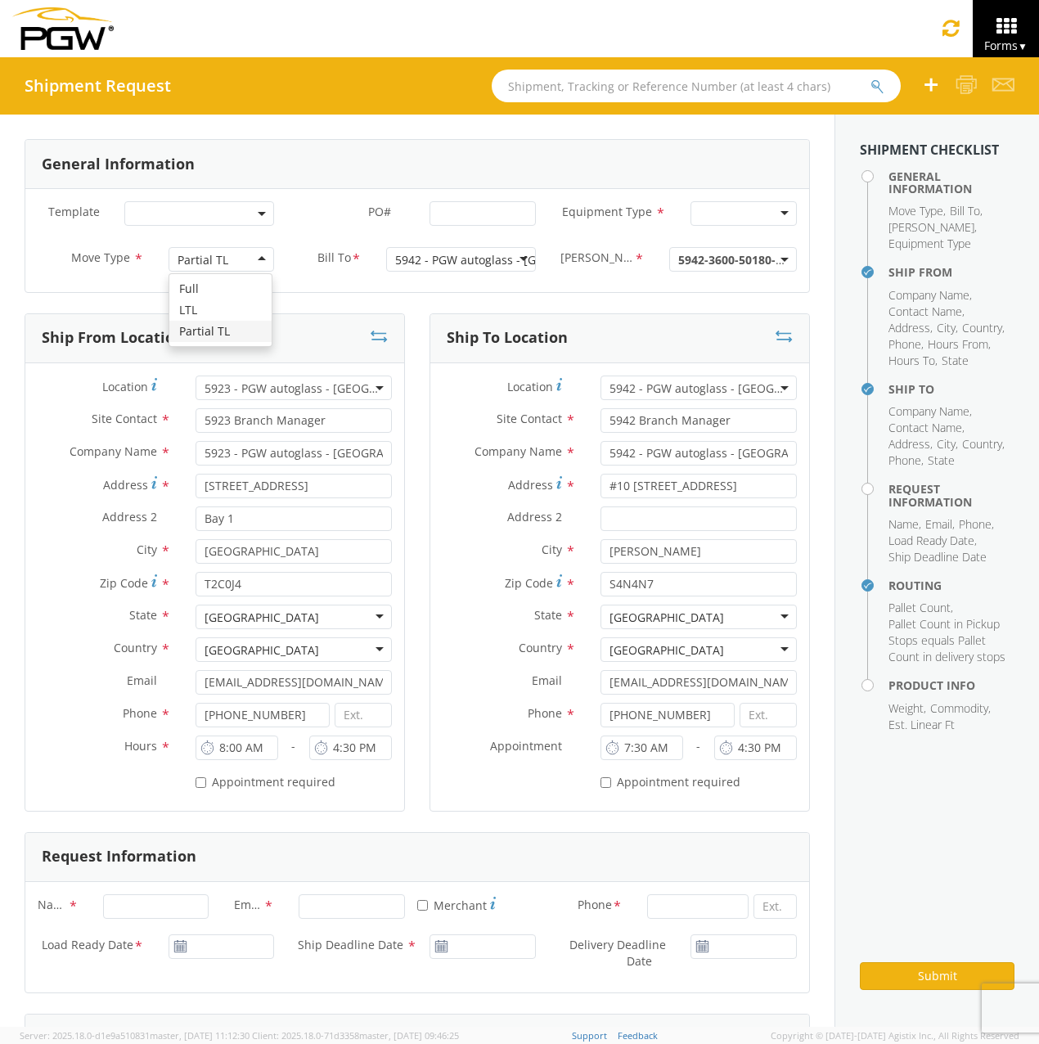
click at [241, 259] on div "Partial TL" at bounding box center [222, 259] width 106 height 25
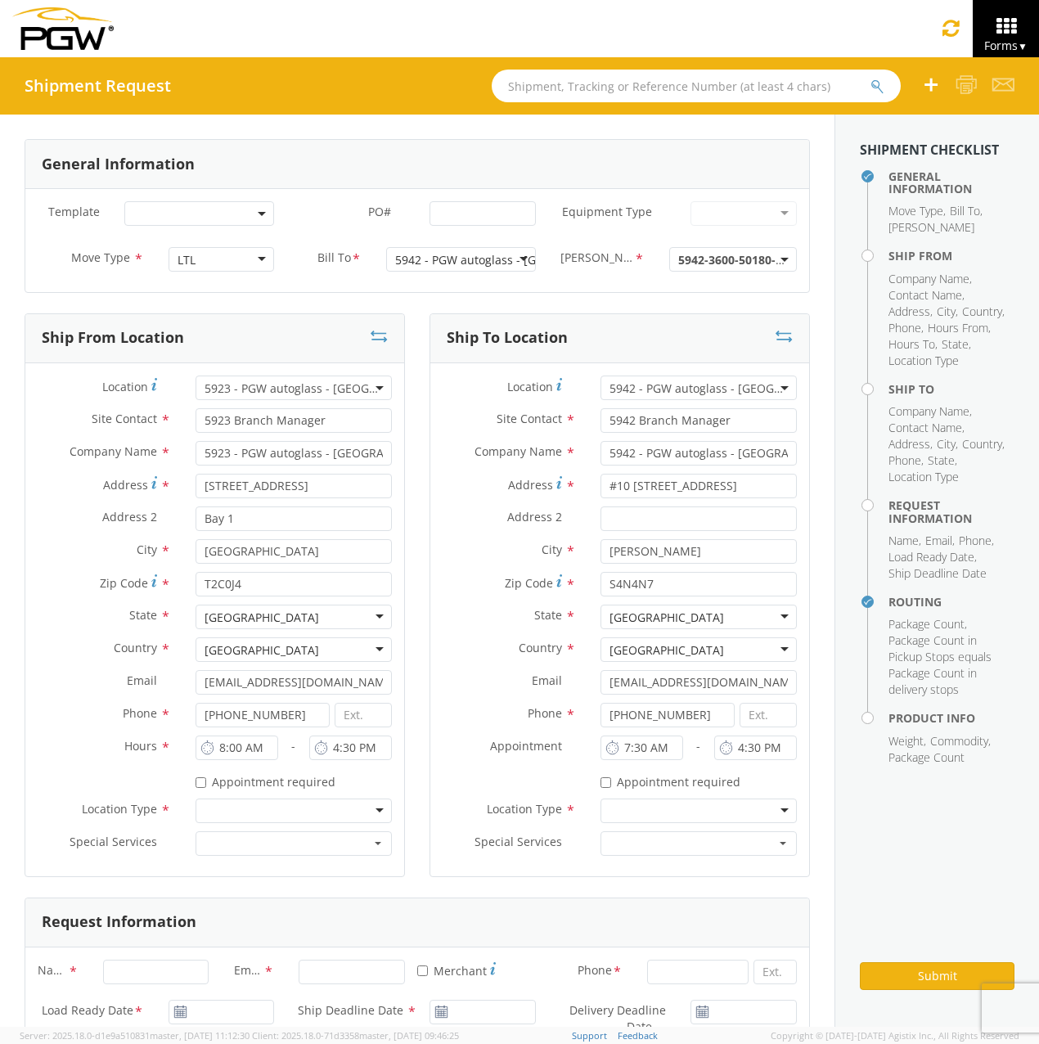
click at [729, 258] on span "5942-3600-50180-0000" at bounding box center [740, 260] width 124 height 16
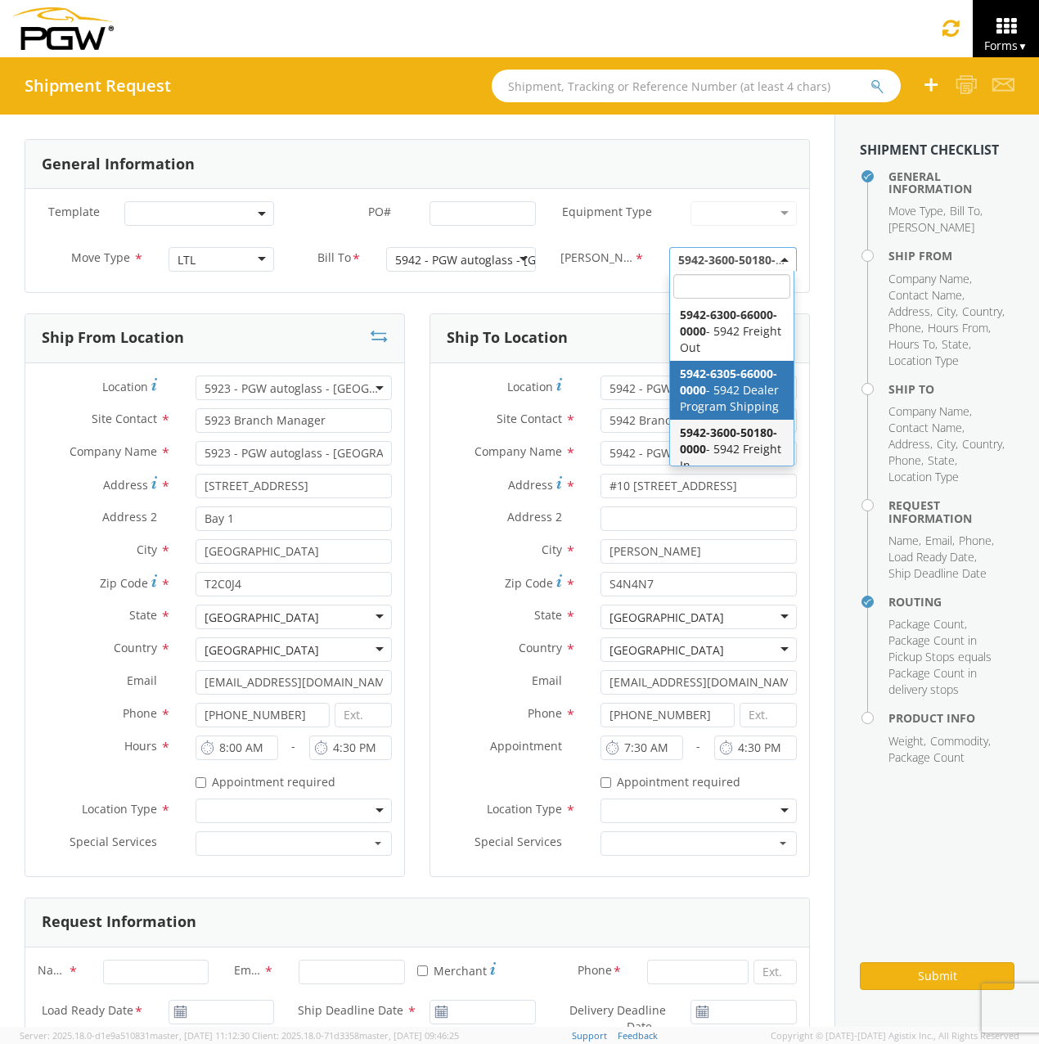
scroll to position [46, 0]
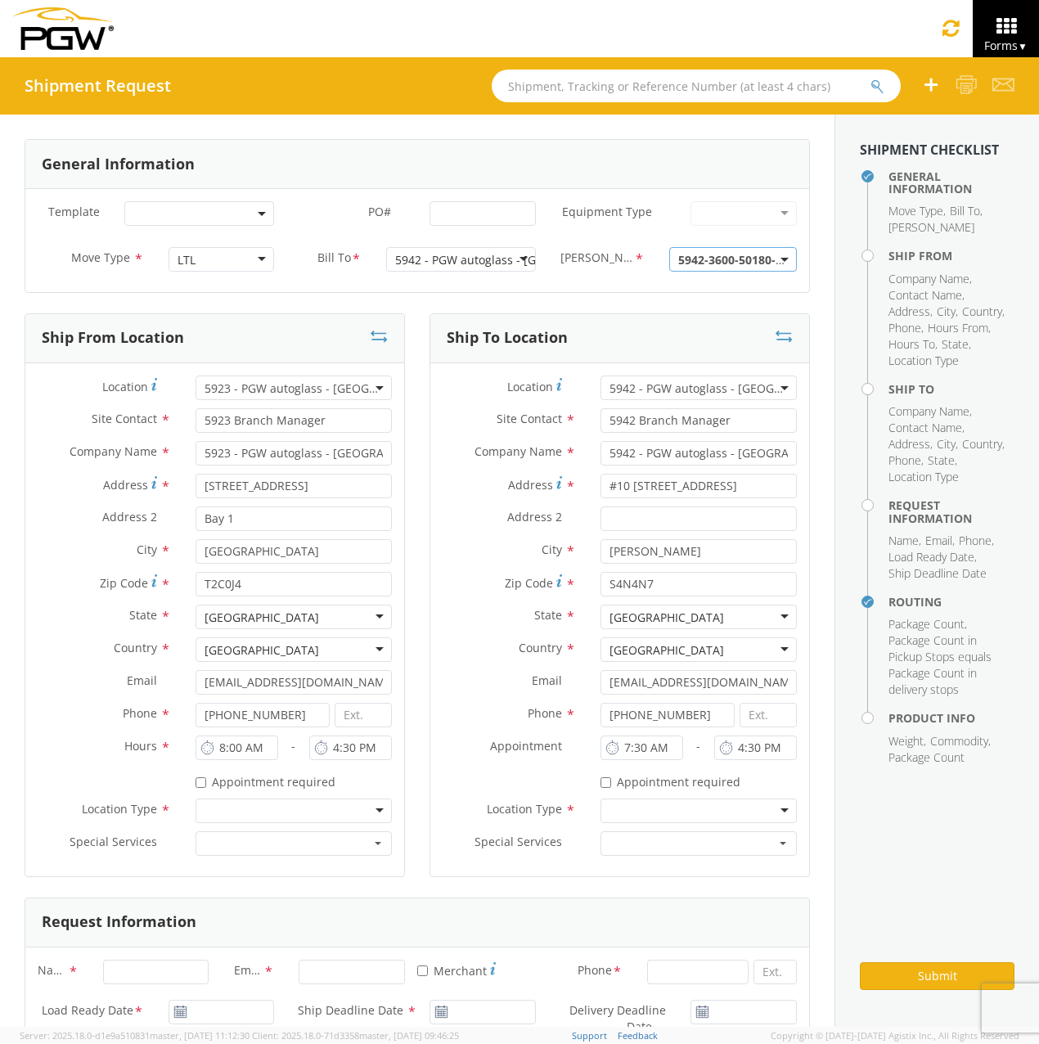
click at [691, 207] on div at bounding box center [744, 213] width 106 height 25
click at [716, 210] on div at bounding box center [744, 213] width 106 height 25
drag, startPoint x: 795, startPoint y: 214, endPoint x: 686, endPoint y: 212, distance: 108.9
click at [791, 214] on div "28’ Box Van 53’ Dry Van Dropdeck (van) Flatbed Lowboy (flatbed)" at bounding box center [743, 213] width 131 height 25
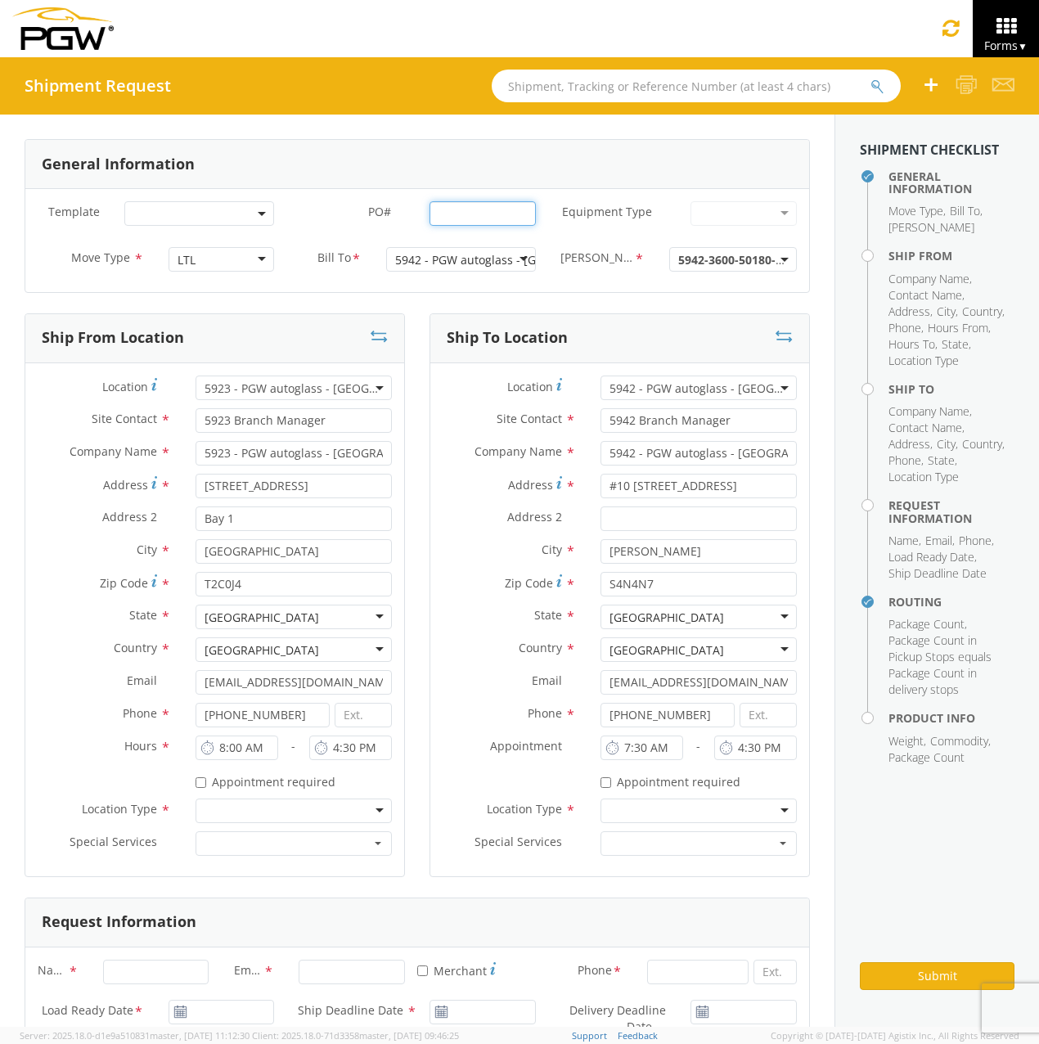
click at [445, 208] on input "PO# *" at bounding box center [483, 213] width 106 height 25
click at [164, 208] on span at bounding box center [199, 213] width 150 height 25
click at [295, 214] on label "PO# *" at bounding box center [351, 211] width 131 height 21
click at [430, 214] on input "PO# *" at bounding box center [483, 213] width 106 height 25
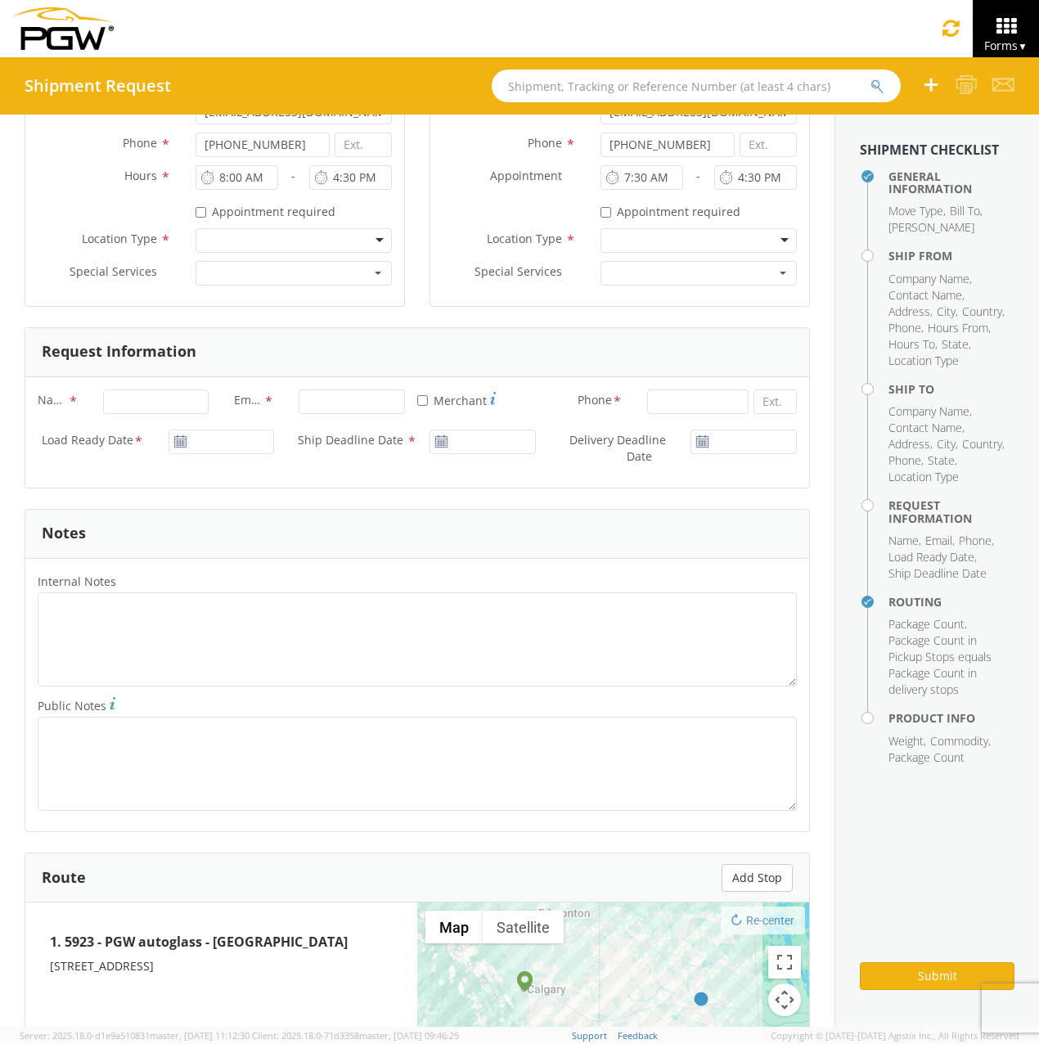
scroll to position [573, 0]
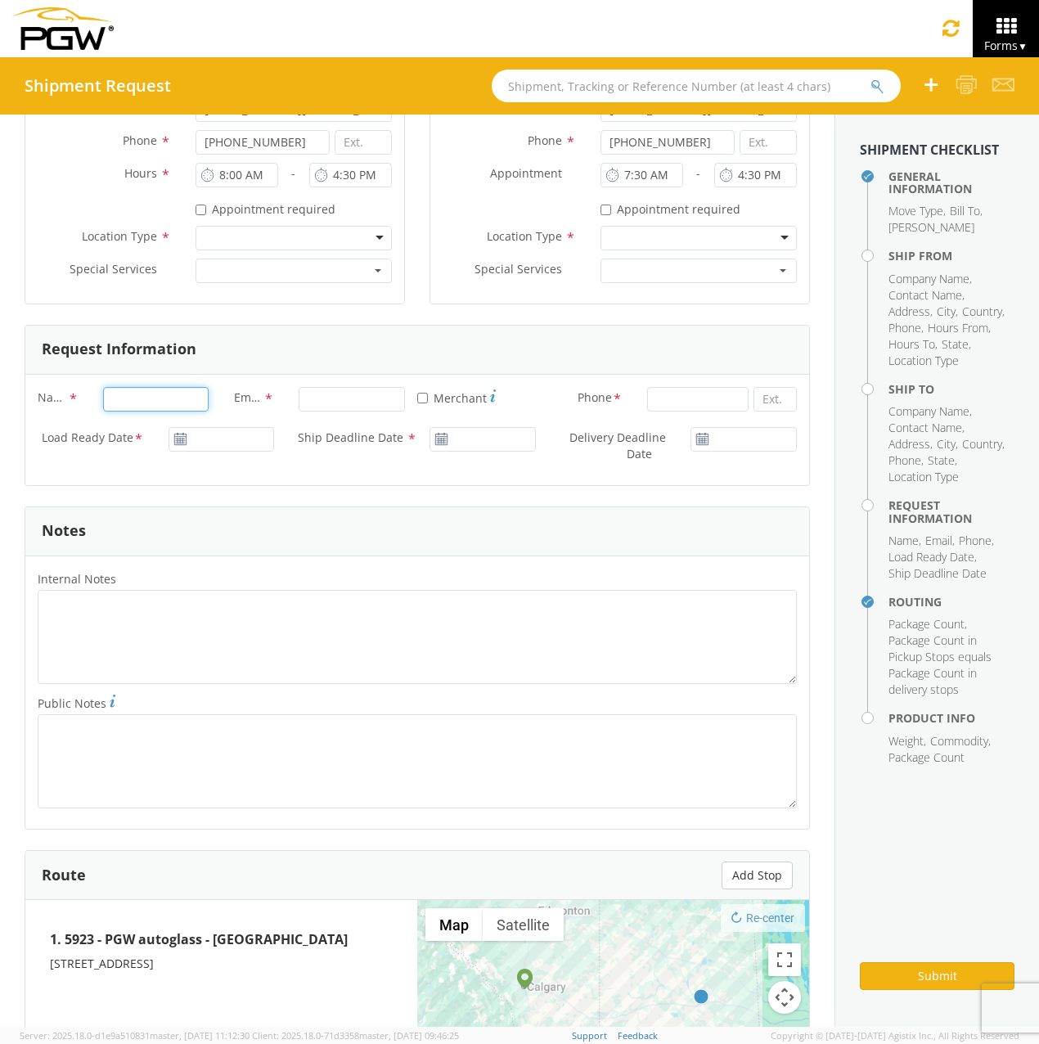
click at [137, 388] on input "Name *" at bounding box center [156, 399] width 106 height 25
type input "Shavkat O."
click at [381, 399] on input "sorazov@pgwag.com" at bounding box center [352, 399] width 106 height 25
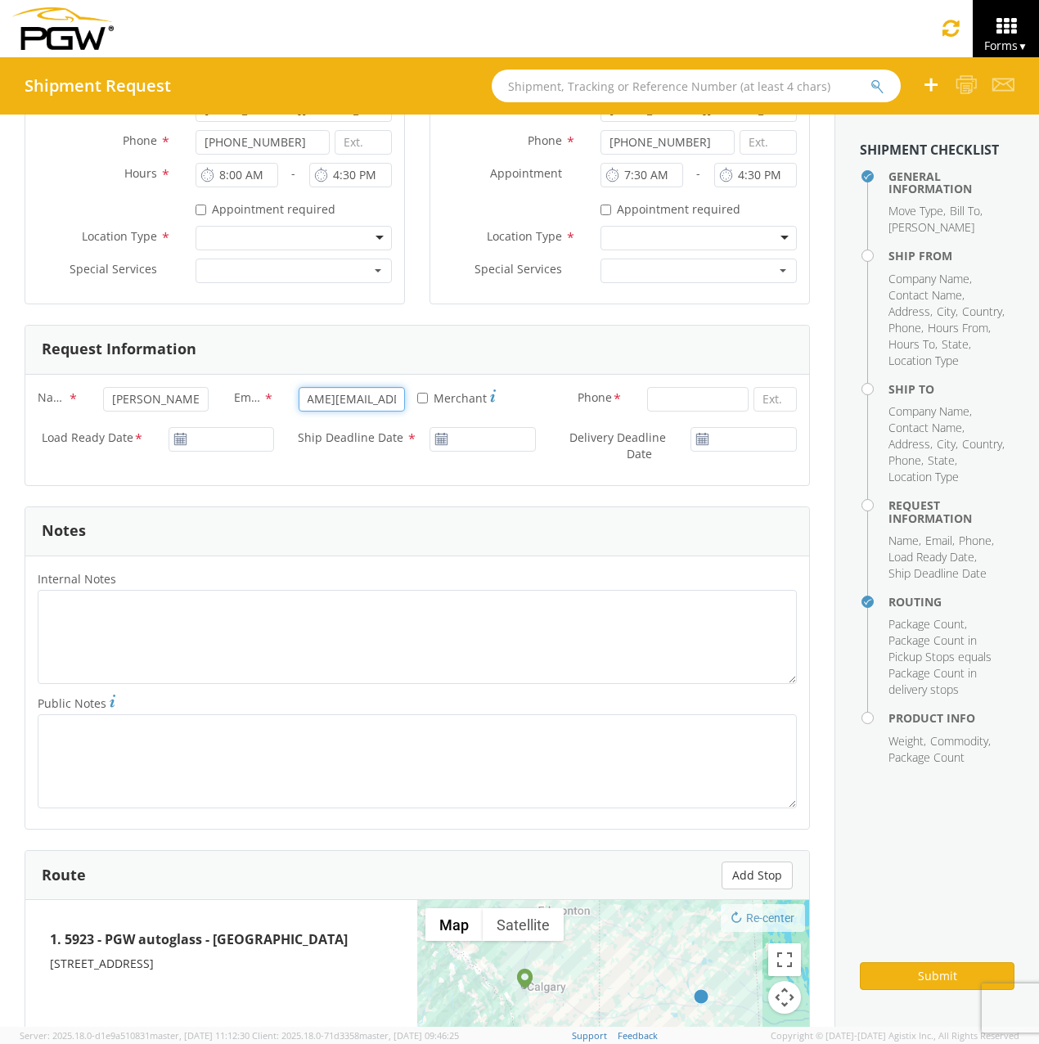
type input "sorazov@pgwautoglass.com"
click at [429, 466] on div "Load Ready Date * Ship Deadline Date * Delivery Deadline Date *" at bounding box center [417, 450] width 784 height 46
click at [660, 405] on input at bounding box center [697, 399] width 101 height 25
type input "4033697936"
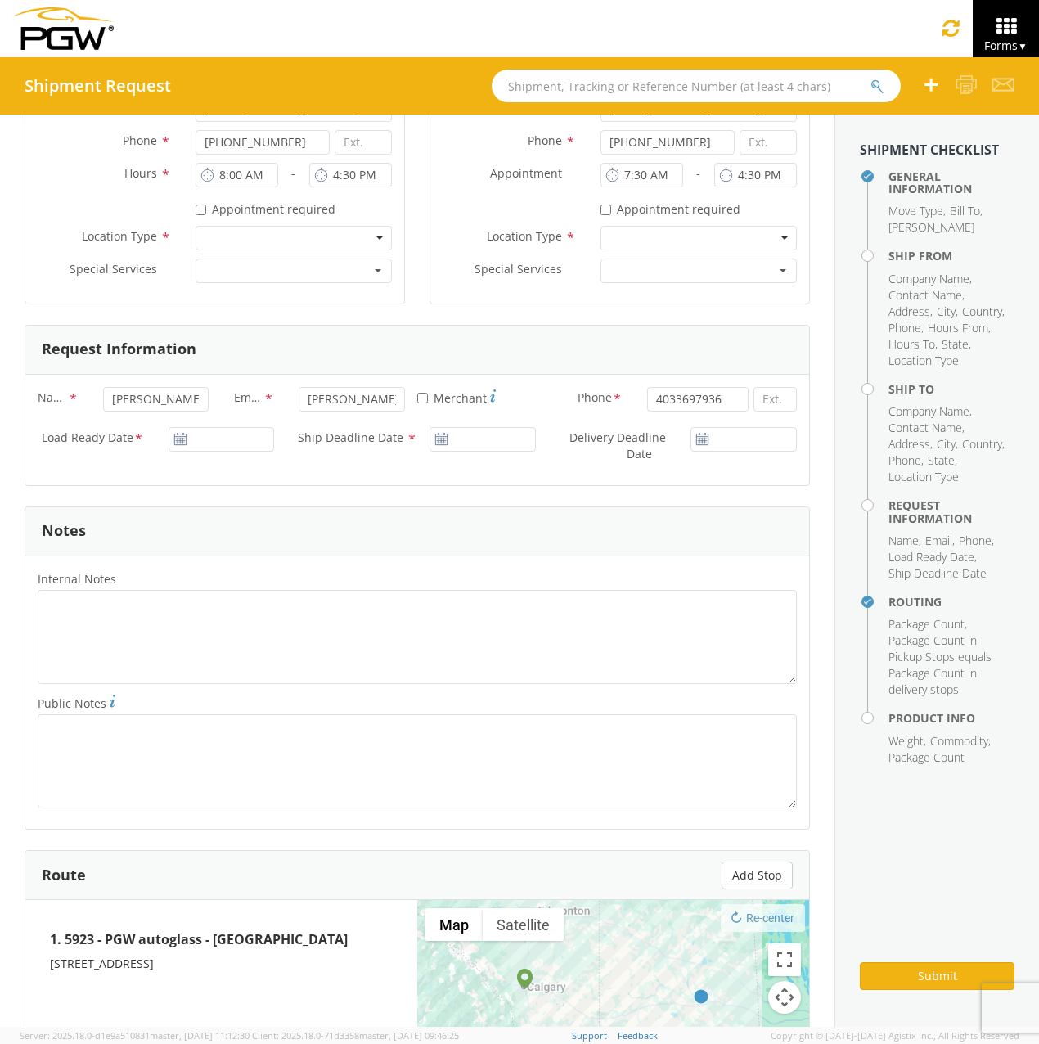
click at [548, 453] on label "Delivery Deadline Date *" at bounding box center [613, 446] width 131 height 38
click at [691, 452] on input "Delivery Deadline Date *" at bounding box center [744, 439] width 106 height 25
type input "09/10/2025"
click at [176, 443] on use at bounding box center [179, 438] width 11 height 11
click at [180, 436] on use at bounding box center [179, 438] width 11 height 11
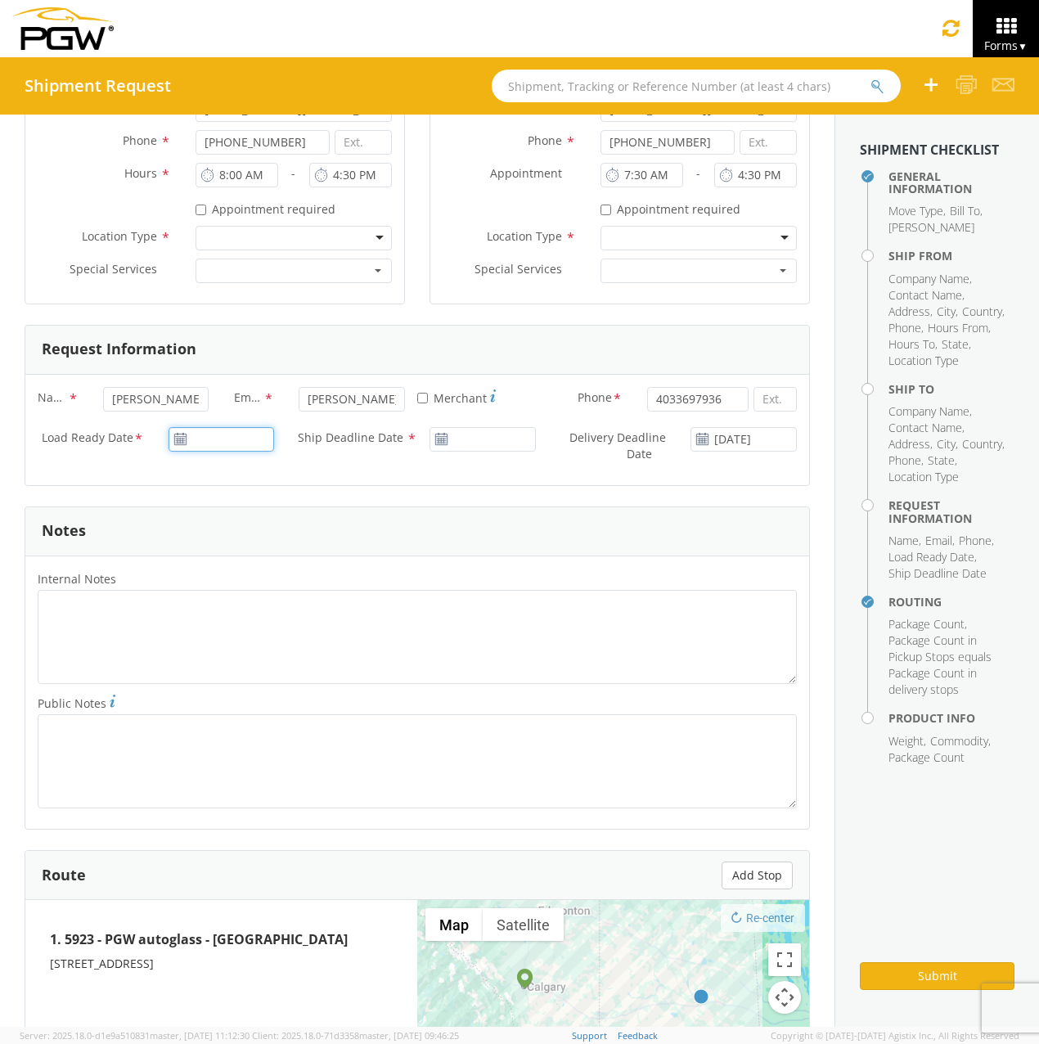
type input "09/10/2025"
click at [206, 439] on input "09/10/2025" at bounding box center [222, 439] width 106 height 25
click at [271, 540] on td "10" at bounding box center [281, 543] width 34 height 25
click at [435, 438] on use at bounding box center [440, 438] width 11 height 11
click at [437, 436] on use at bounding box center [440, 438] width 11 height 11
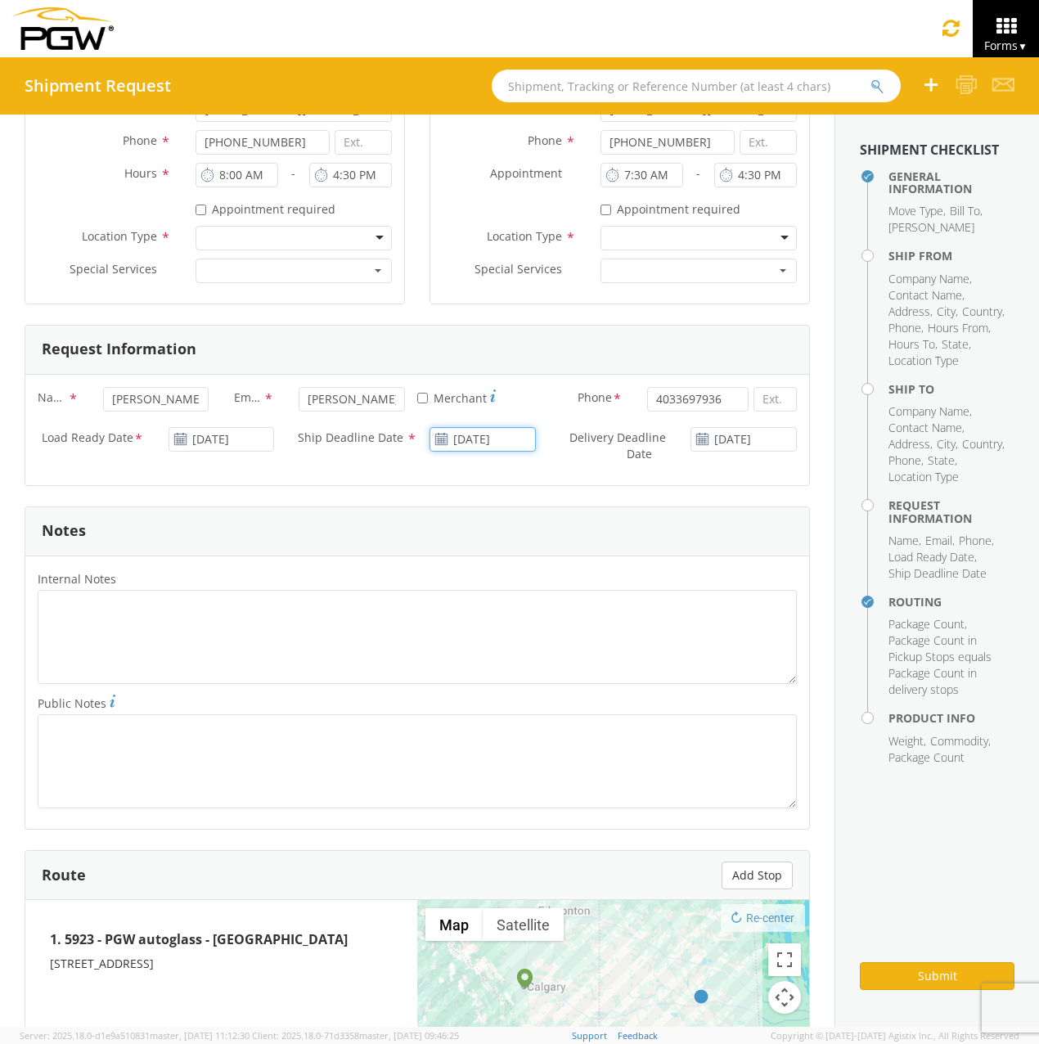
click at [478, 439] on input "09/10/2025" at bounding box center [483, 439] width 106 height 25
click at [563, 541] on td "11" at bounding box center [573, 543] width 29 height 25
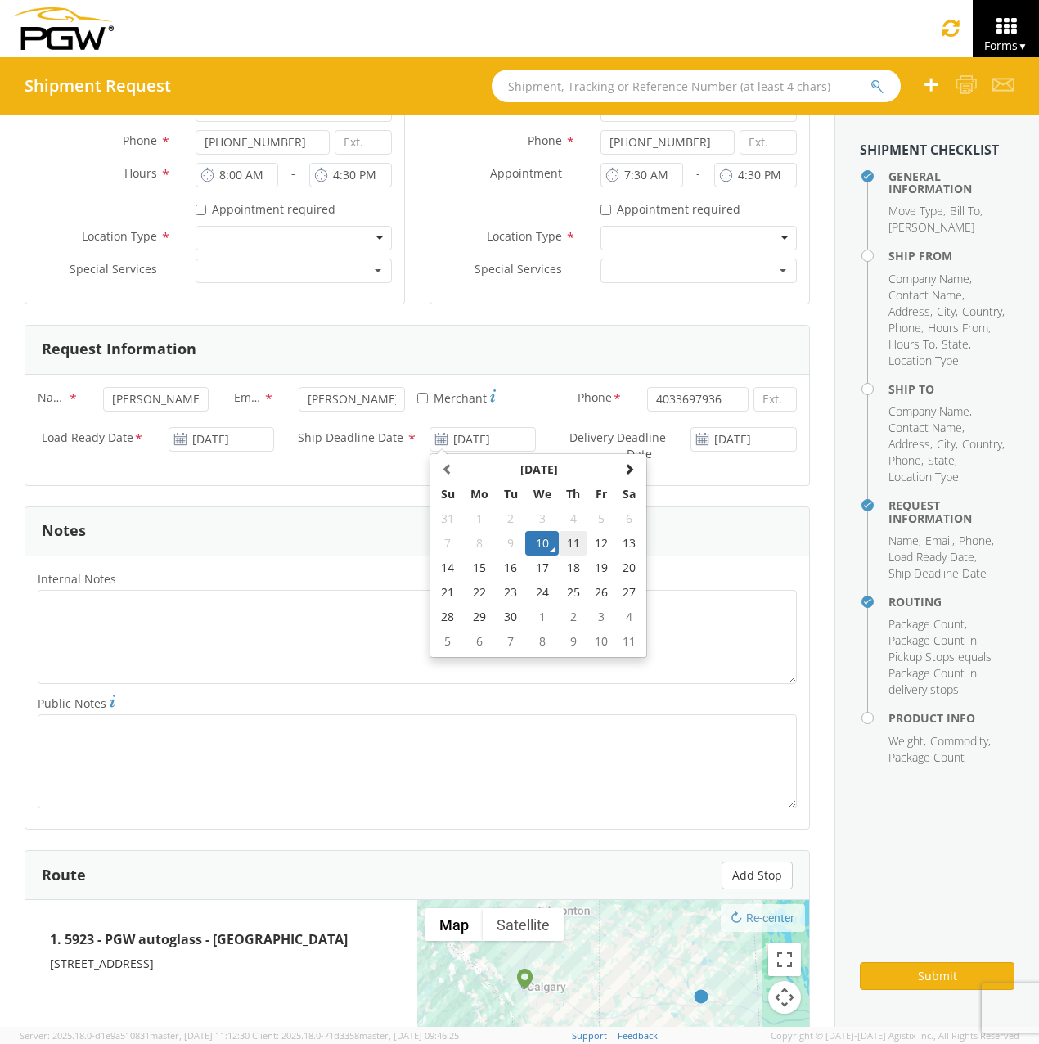
type input "09/11/2025"
click at [588, 471] on div "Delivery Deadline Date * 09/10/2025" at bounding box center [678, 450] width 261 height 46
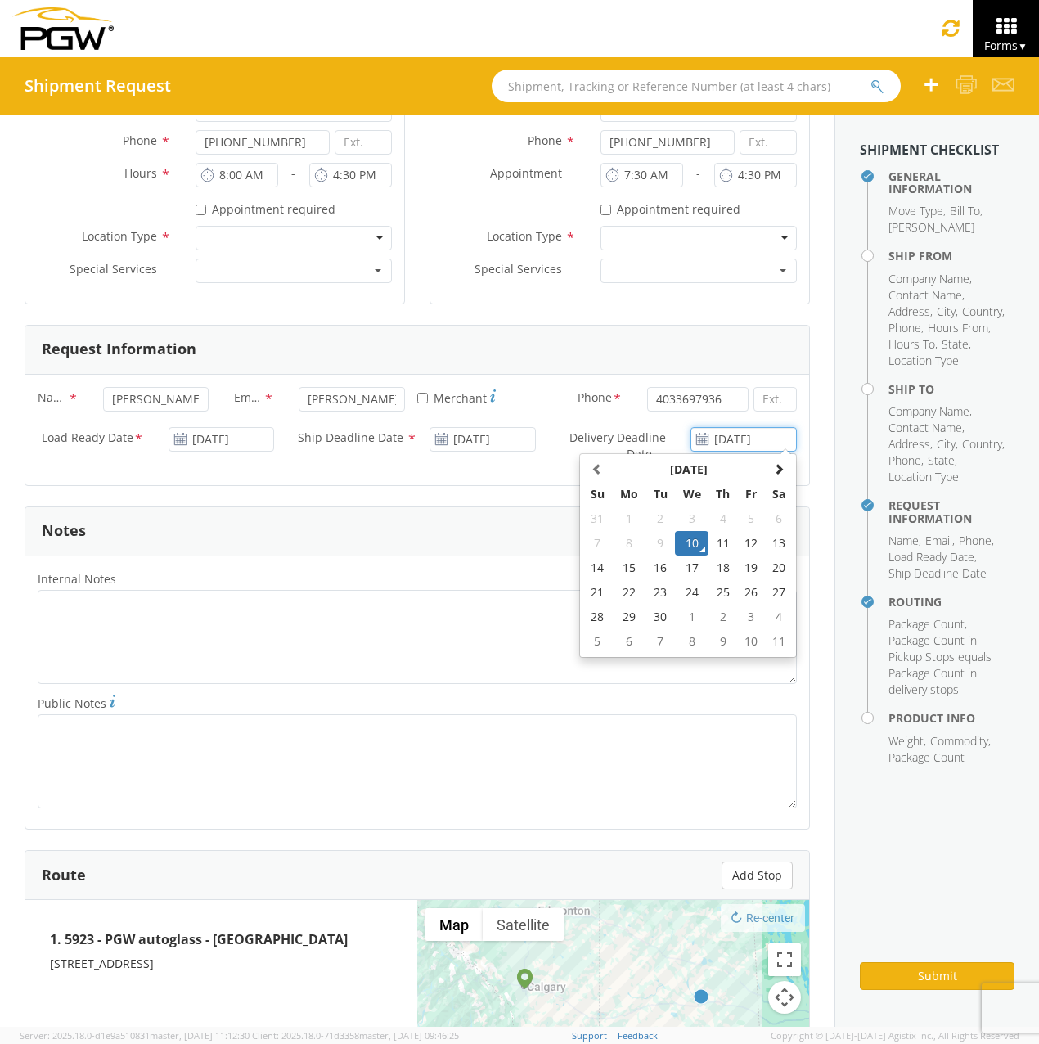
click at [733, 439] on input "09/10/2025" at bounding box center [744, 439] width 106 height 25
drag, startPoint x: 733, startPoint y: 439, endPoint x: 714, endPoint y: 540, distance: 103.4
click at [714, 540] on td "11" at bounding box center [723, 543] width 29 height 25
type input "09/11/2025"
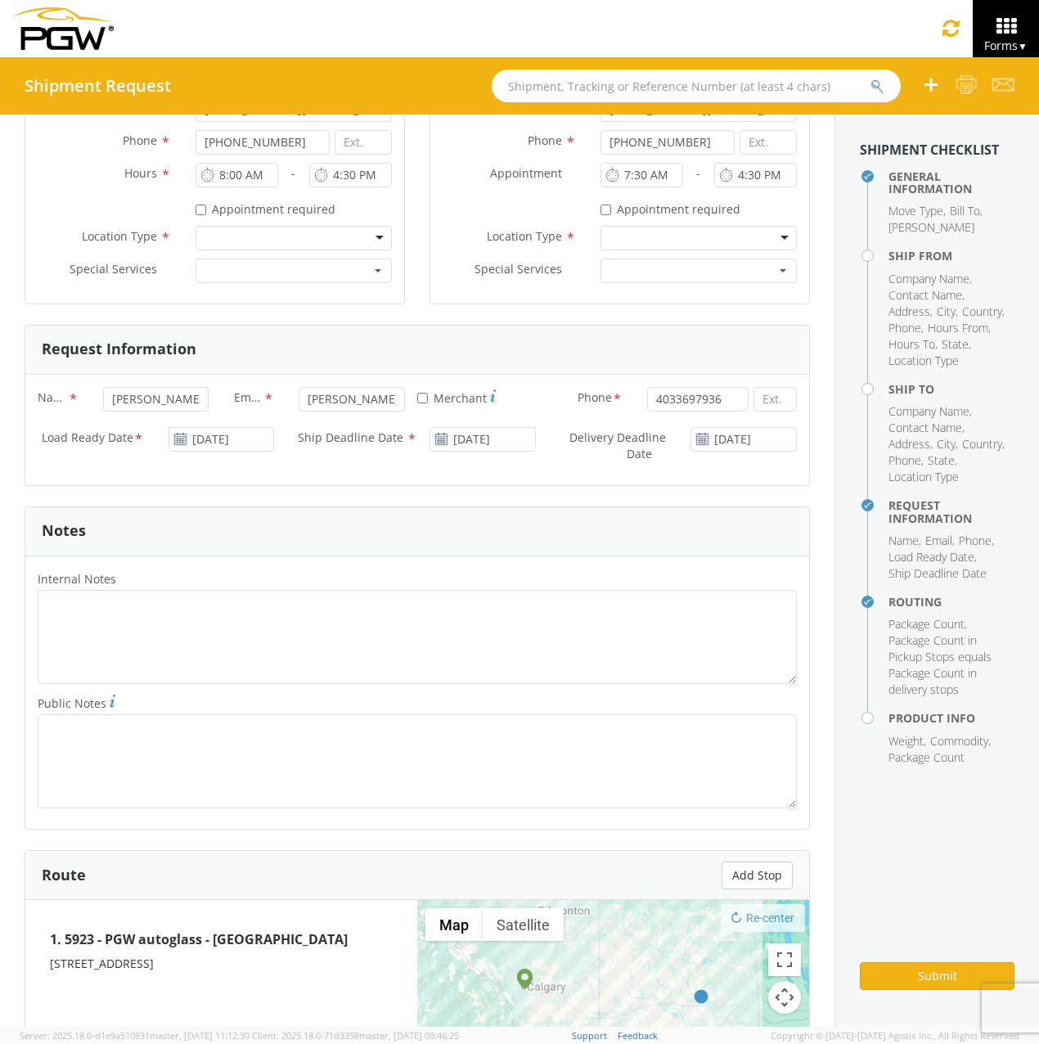
click at [488, 476] on div "Name * Shavkat O. Email * sorazov@pgwautoglass.com * Merchant Phone * 403369793…" at bounding box center [417, 430] width 784 height 110
click at [435, 437] on use at bounding box center [440, 438] width 11 height 11
click at [478, 439] on input "09/11/2025" at bounding box center [483, 439] width 106 height 25
drag, startPoint x: 478, startPoint y: 439, endPoint x: 540, endPoint y: 546, distance: 123.9
click at [540, 546] on td "10" at bounding box center [542, 543] width 34 height 25
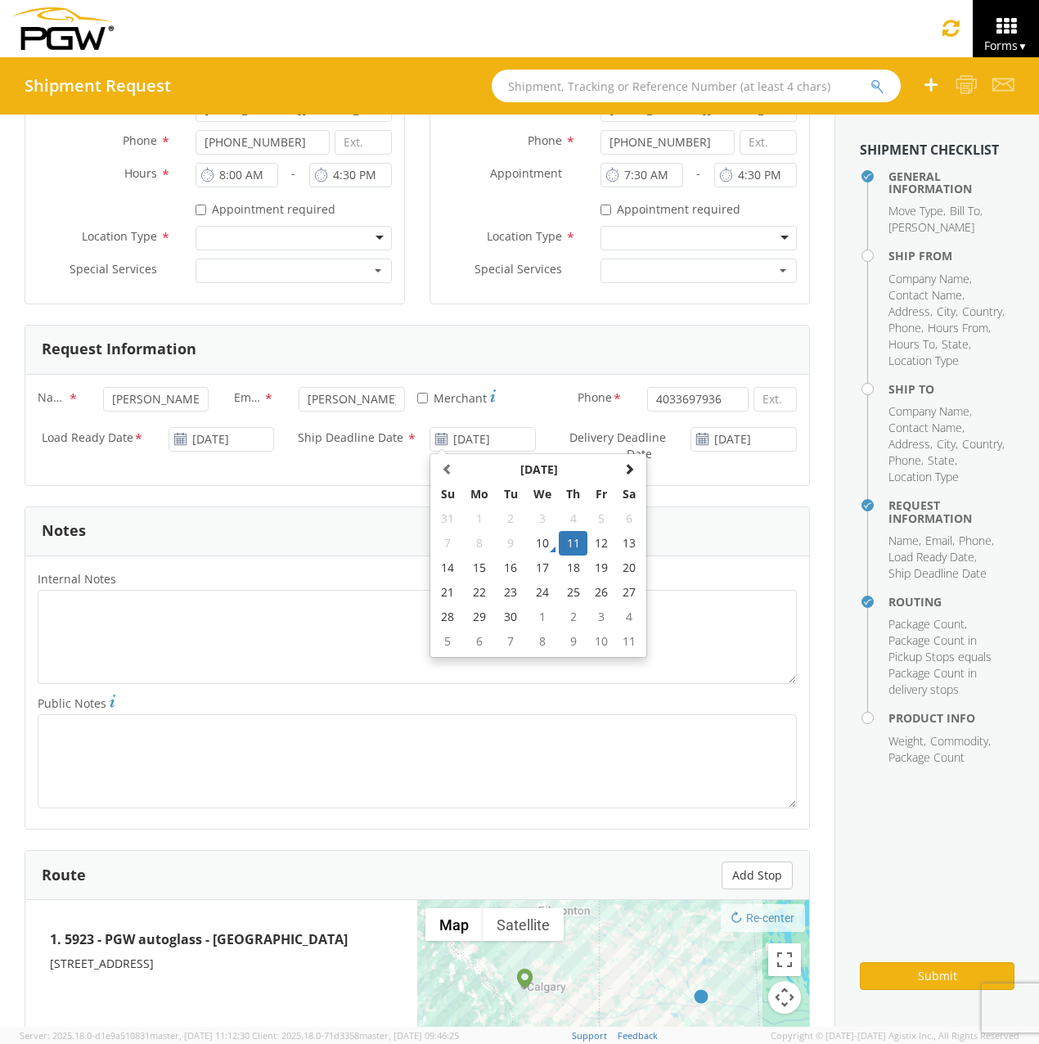
type input "09/10/2025"
click at [403, 467] on div "Load Ready Date * 09/10/2025 Ship Deadline Date * 09/10/2025 Delivery Deadline …" at bounding box center [417, 450] width 784 height 46
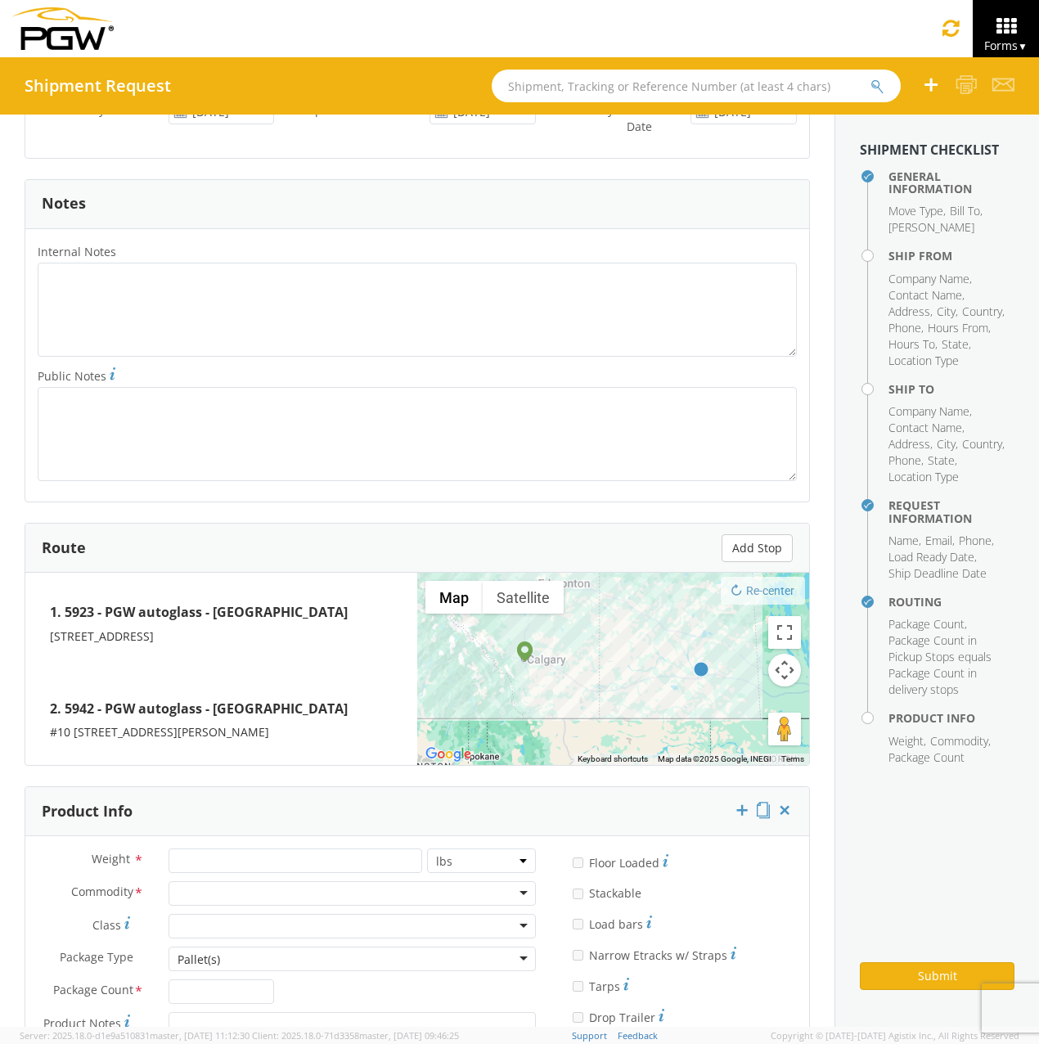
scroll to position [1030, 0]
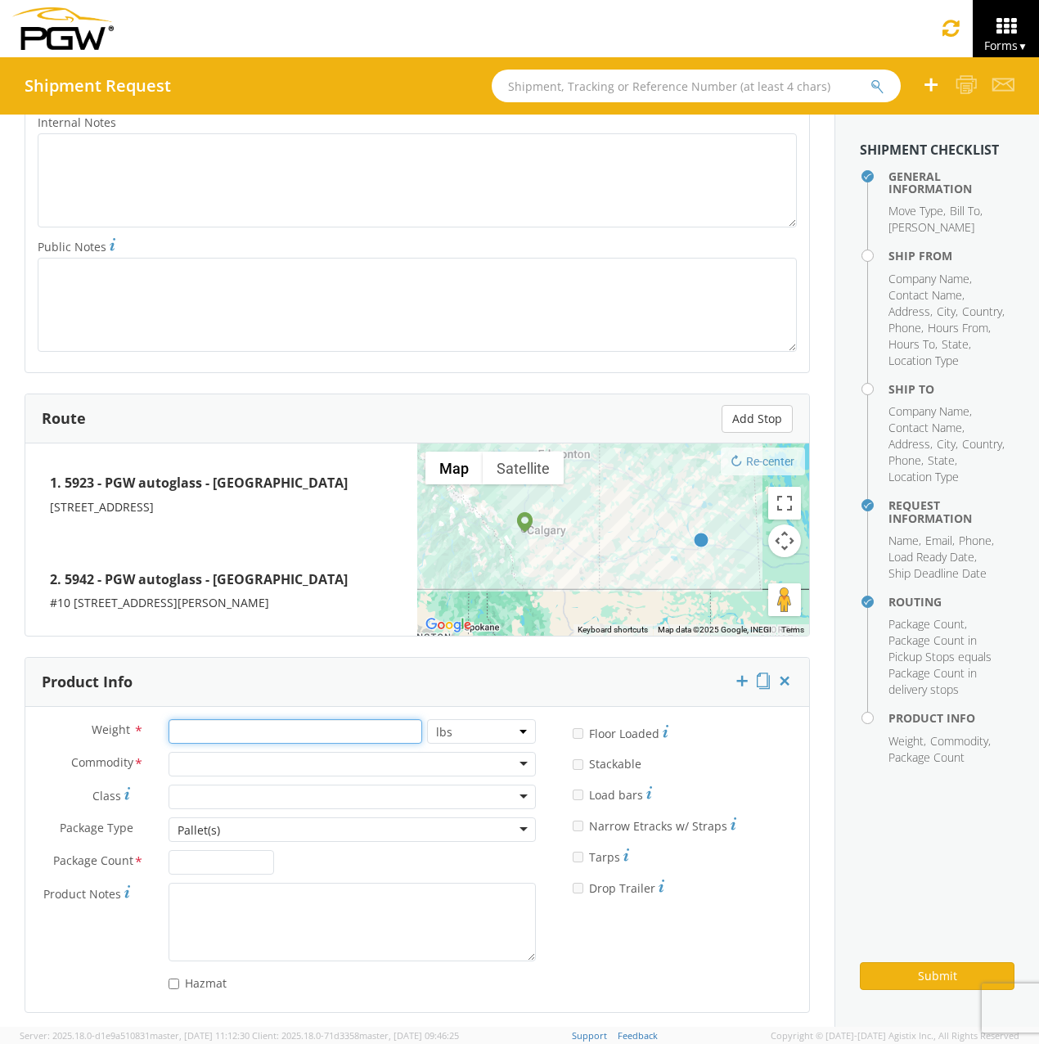
click at [262, 720] on input "number" at bounding box center [296, 731] width 254 height 25
click at [226, 723] on input "number" at bounding box center [296, 731] width 254 height 25
type input "40"
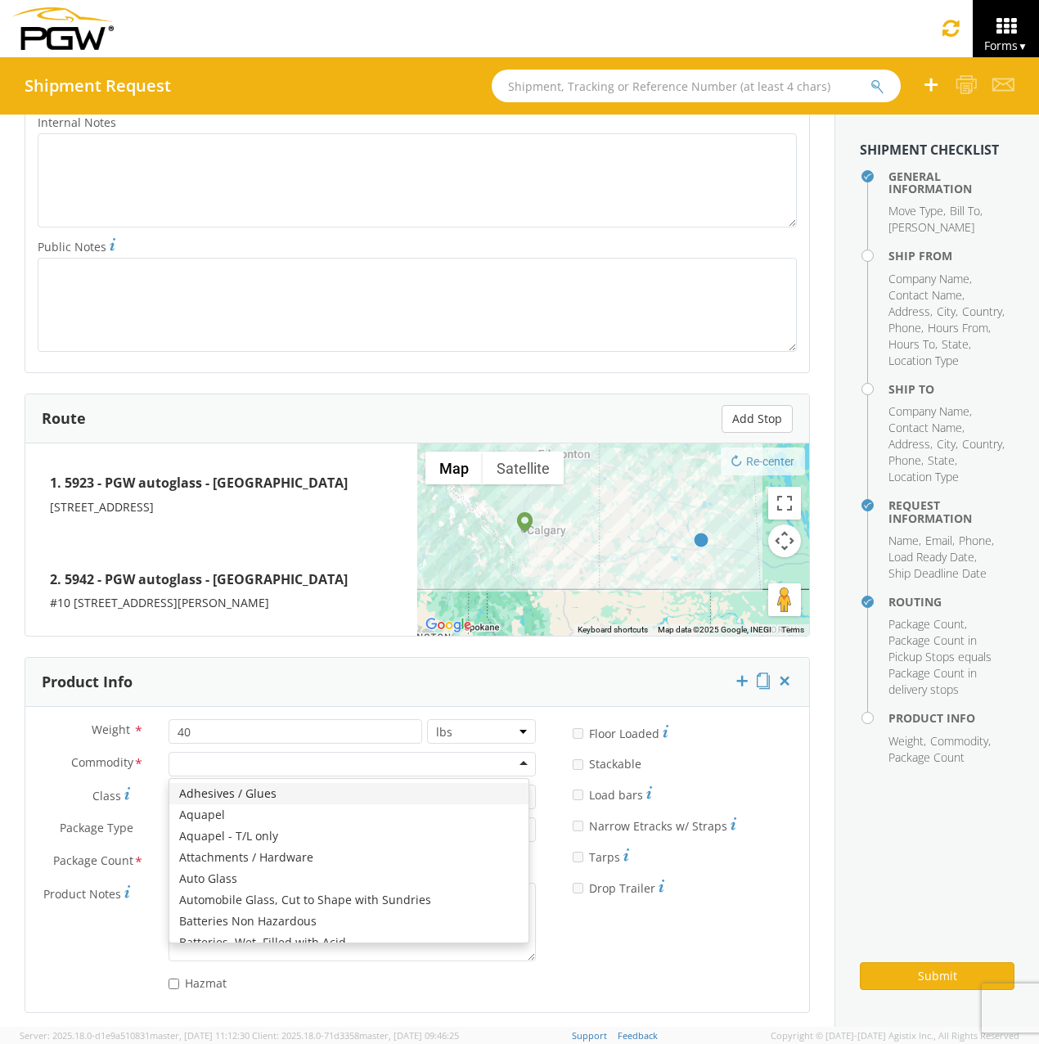
click at [179, 759] on div at bounding box center [352, 764] width 367 height 25
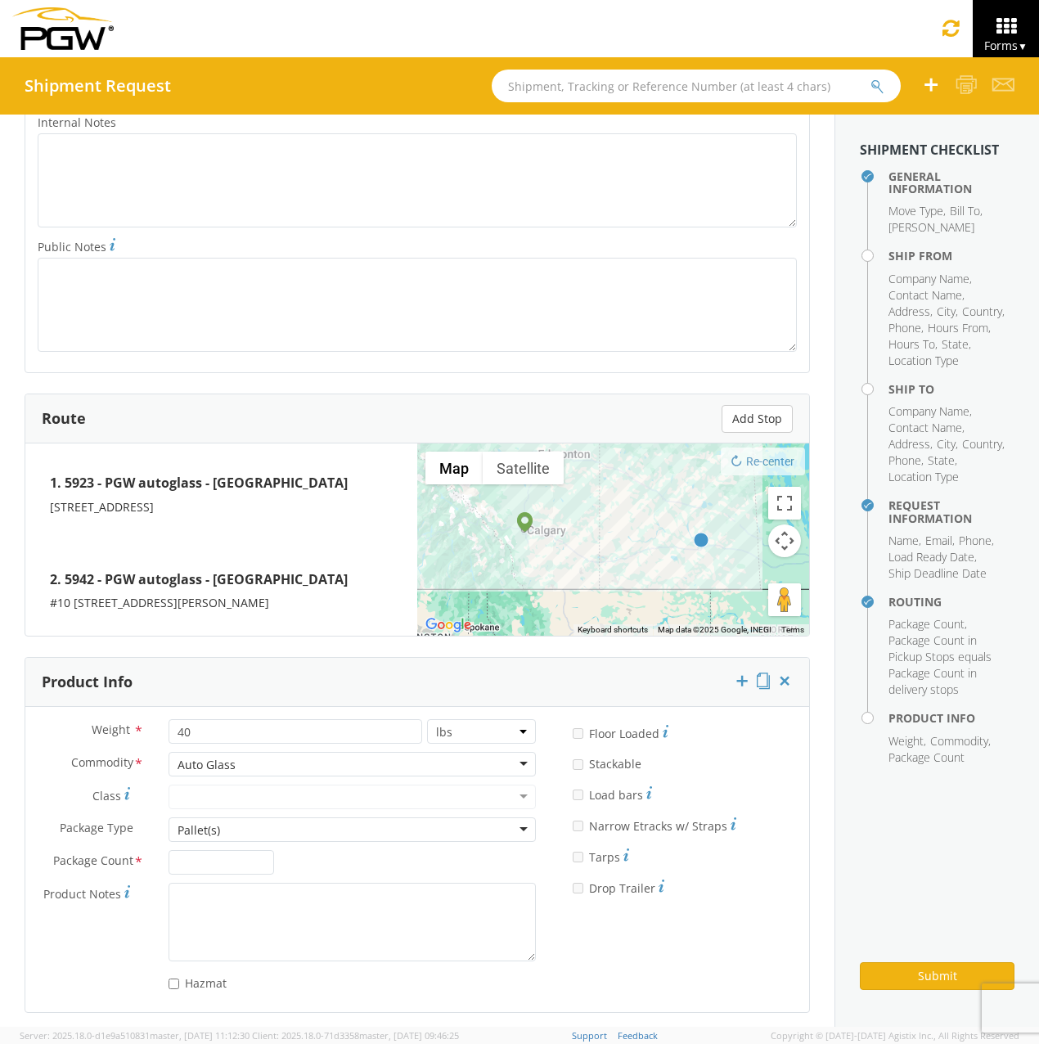
click at [213, 795] on div at bounding box center [352, 797] width 367 height 25
click at [200, 828] on div "Pallet(s)" at bounding box center [199, 831] width 43 height 16
click at [206, 859] on input "Package Count *" at bounding box center [222, 862] width 106 height 25
type input "1"
click at [123, 905] on div "Product Notes *" at bounding box center [286, 922] width 523 height 78
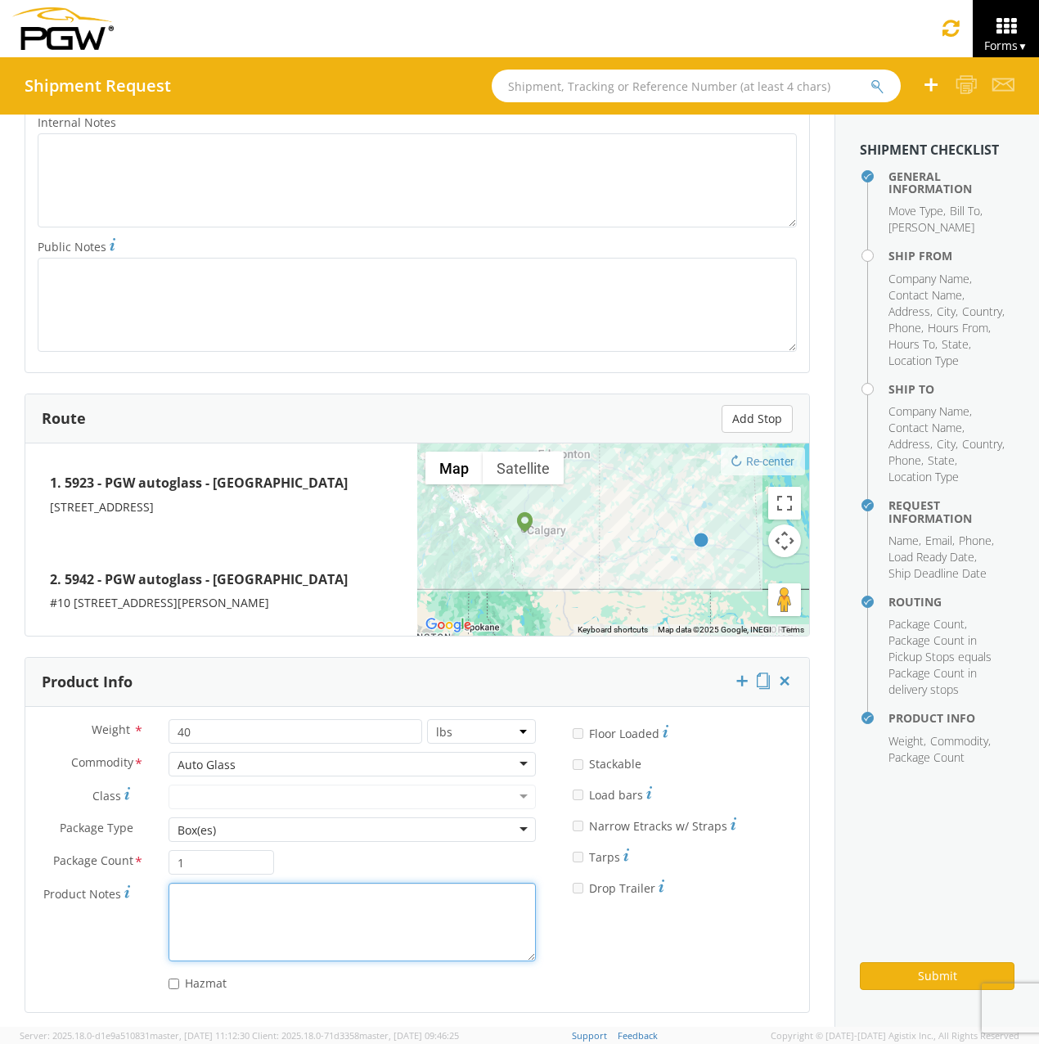
click at [201, 911] on textarea "Product Notes *" at bounding box center [352, 922] width 367 height 78
type textarea "76x13x46"
click at [666, 955] on div "Weight * 40 lbs kgs Commodity * Auto Glass Auto Glass Adhesives / Glues Aquapel…" at bounding box center [417, 859] width 784 height 280
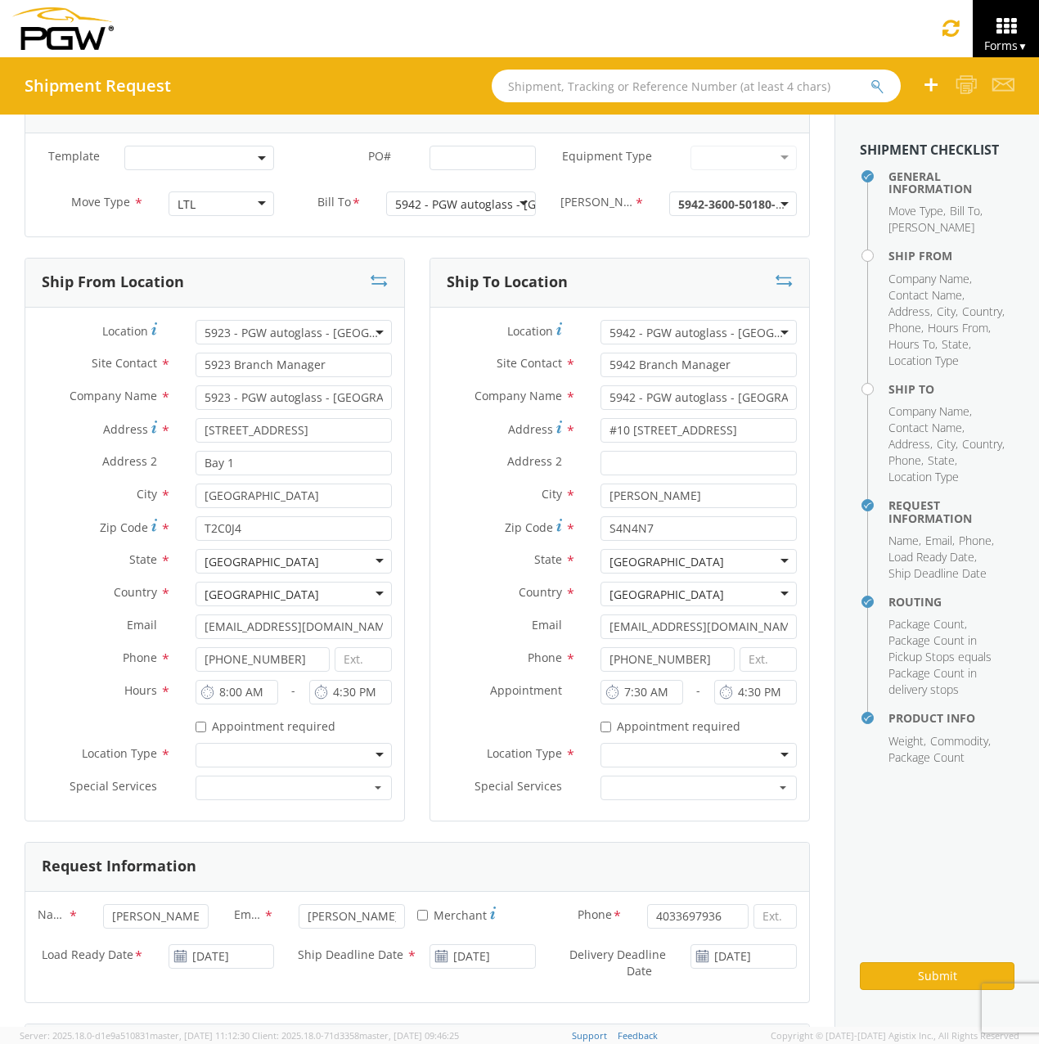
scroll to position [82, 0]
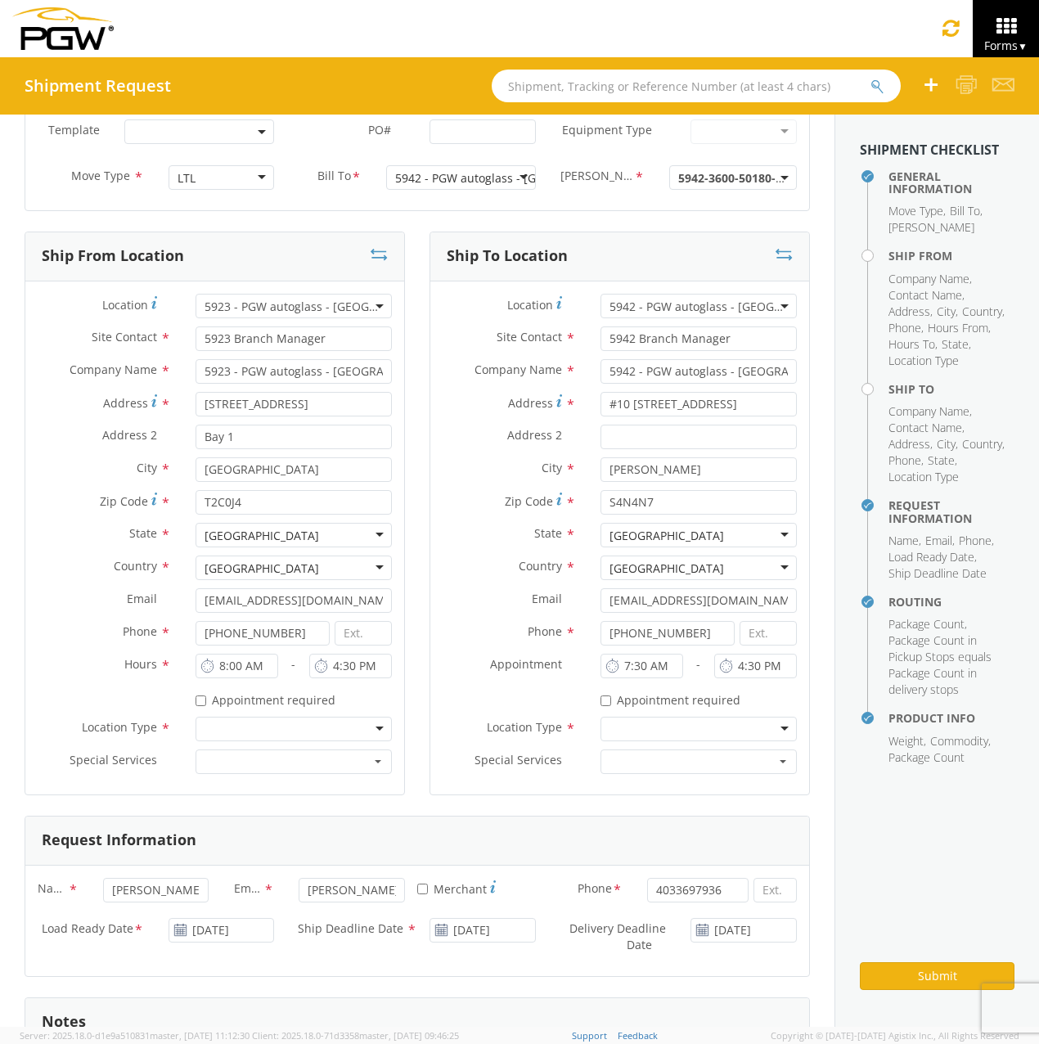
click at [326, 732] on div at bounding box center [294, 729] width 196 height 25
click at [650, 720] on div at bounding box center [699, 729] width 196 height 25
click at [471, 793] on div "Location * 5942 - PGW autoglass - Regina 5942 - PGW autoglass - Regina Site Con…" at bounding box center [619, 538] width 379 height 513
click at [226, 768] on button "button" at bounding box center [294, 762] width 196 height 25
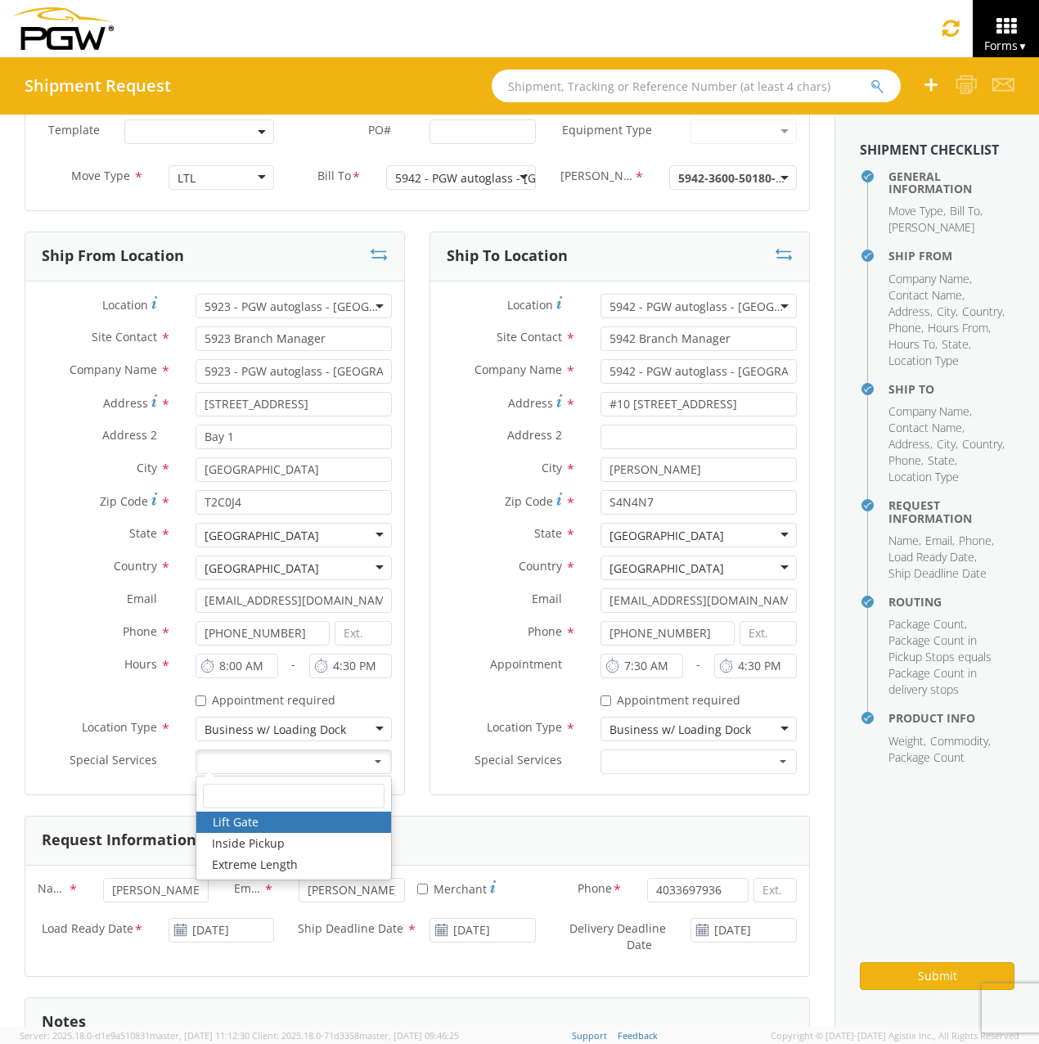
click at [227, 768] on button "button" at bounding box center [294, 762] width 196 height 25
click at [723, 763] on button "button" at bounding box center [699, 762] width 196 height 25
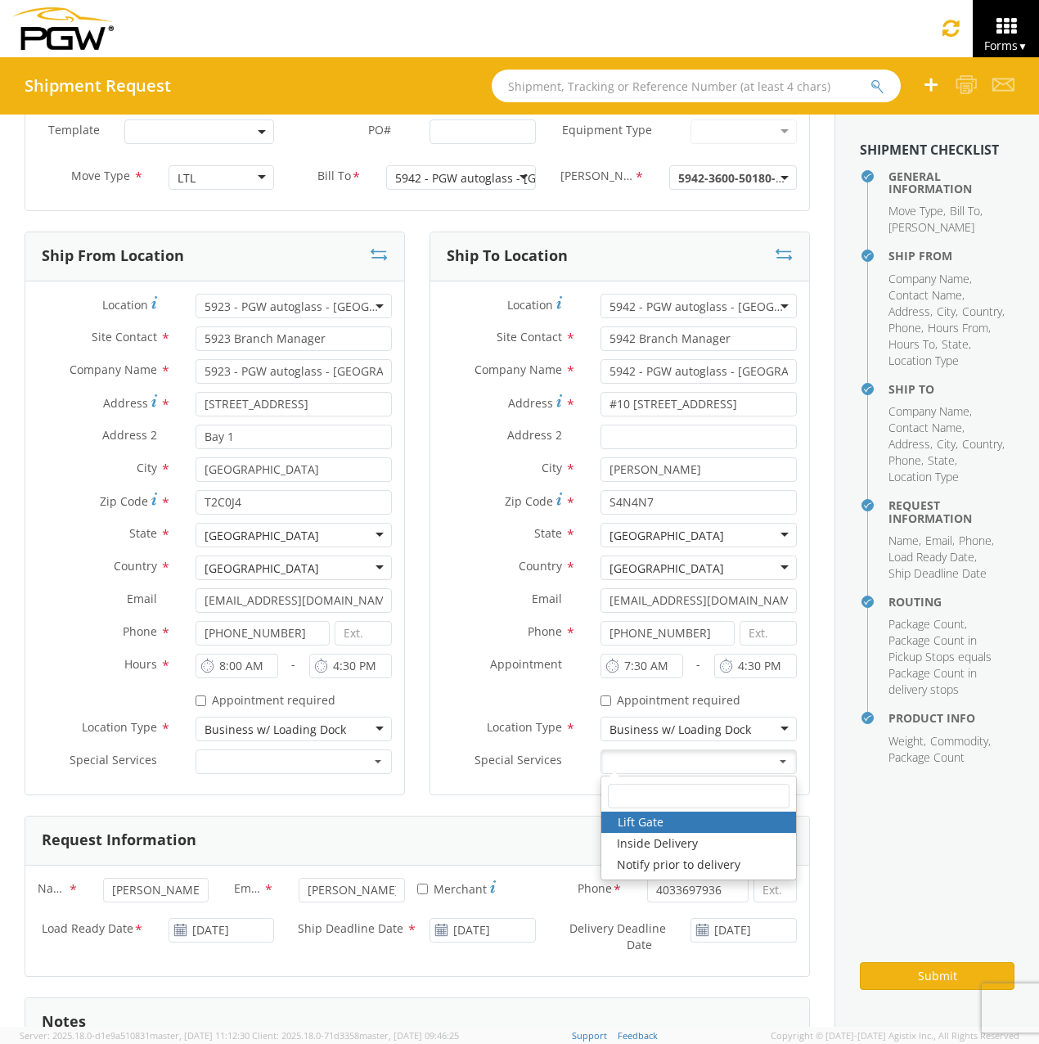
click at [713, 767] on button "button" at bounding box center [699, 762] width 196 height 25
click at [417, 782] on div "Ship To Location Location * 5942 - PGW autoglass - Regina 5942 - PGW autoglass …" at bounding box center [619, 524] width 405 height 584
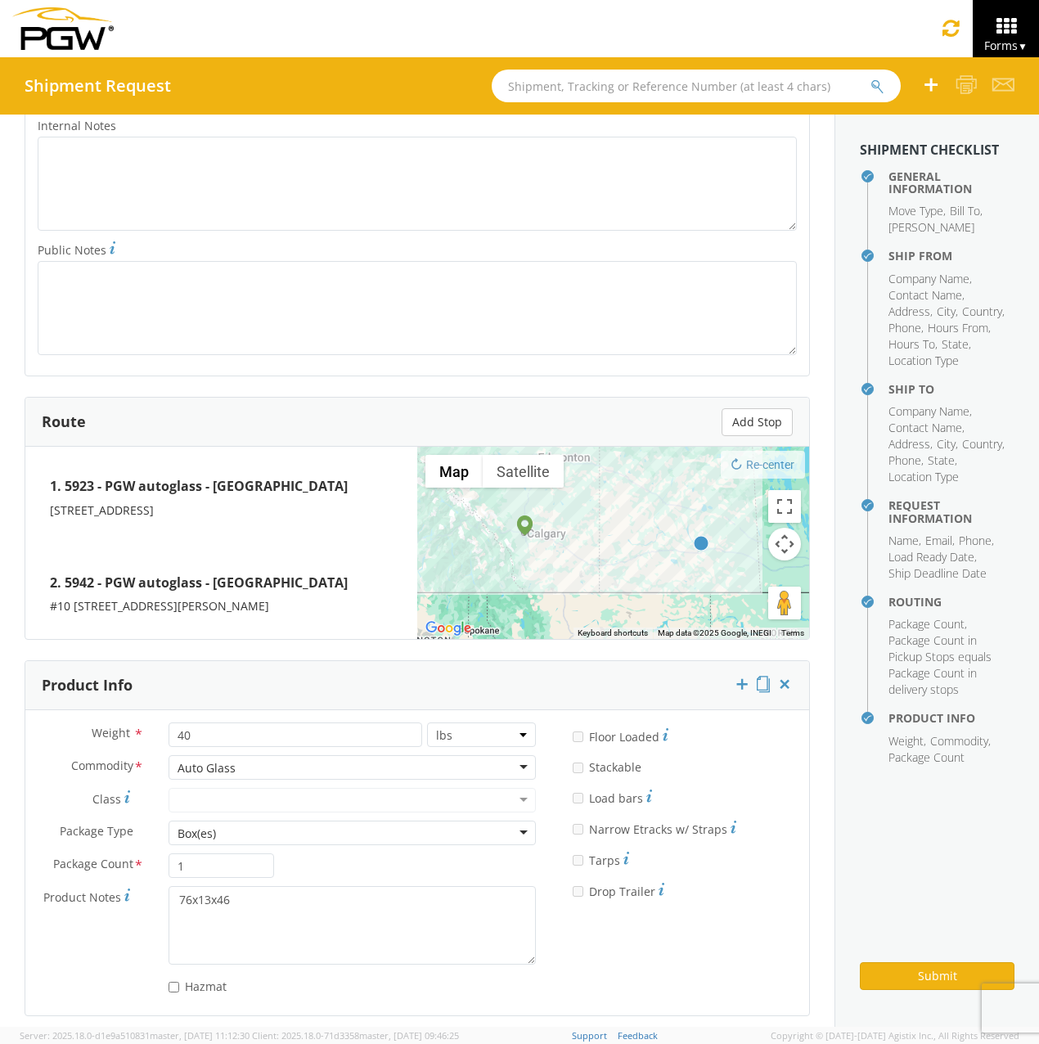
scroll to position [1030, 0]
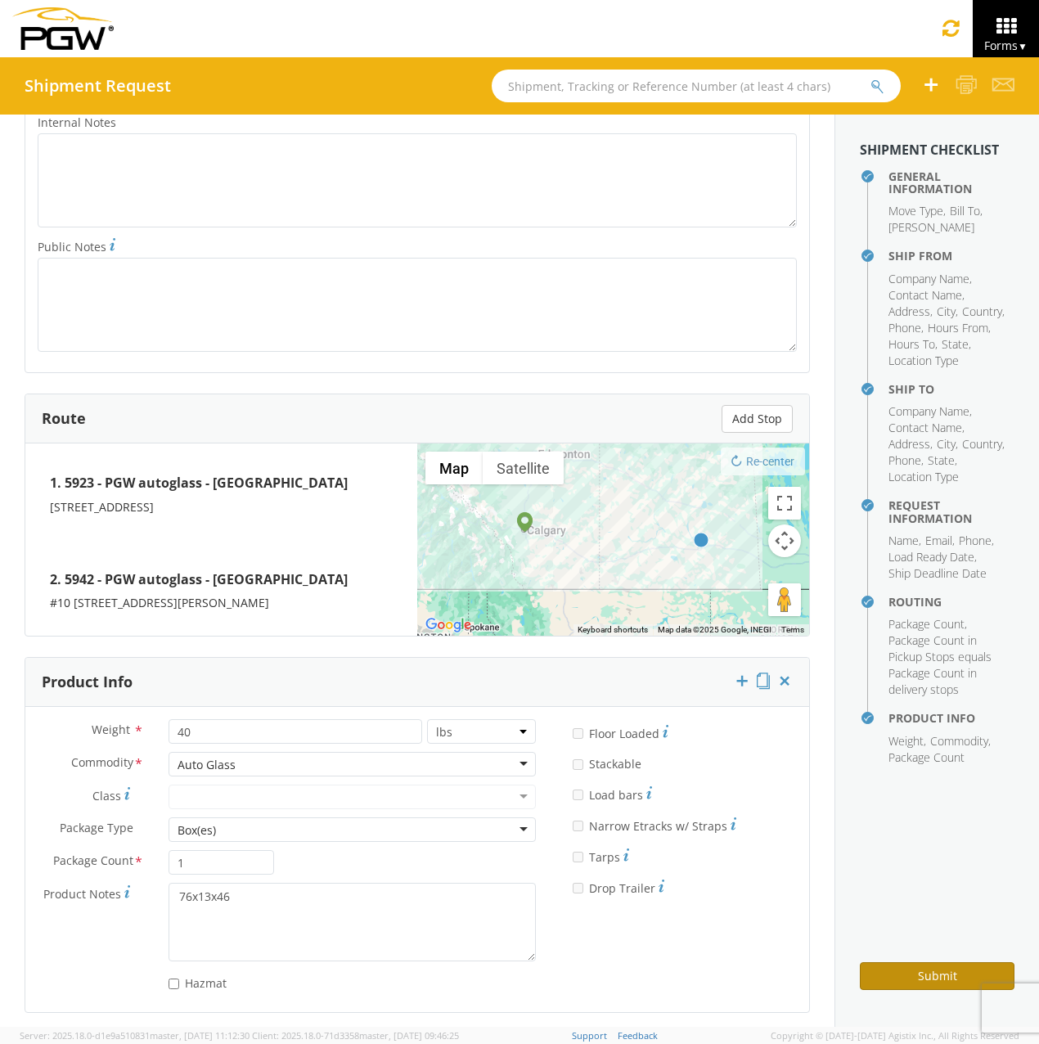
click at [890, 978] on button "Submit" at bounding box center [937, 976] width 155 height 28
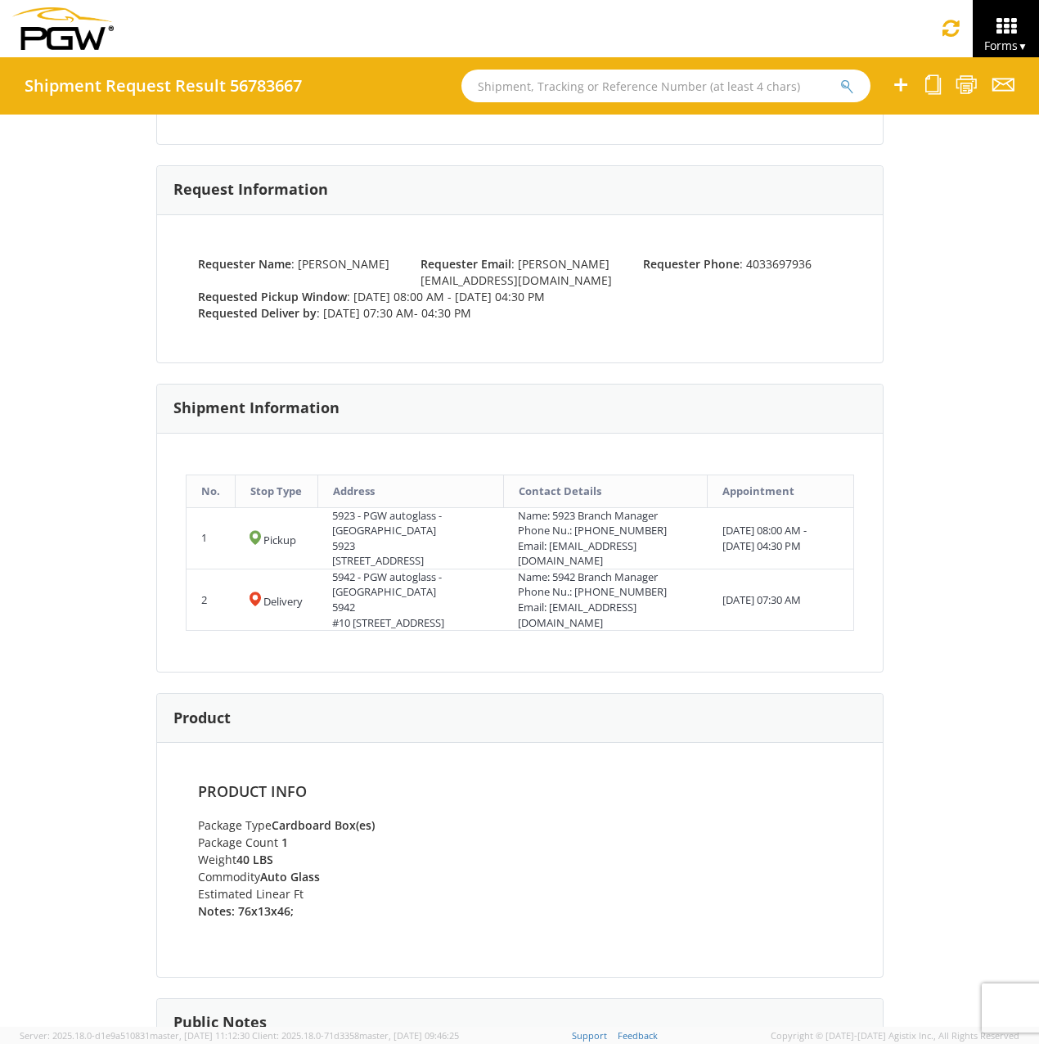
scroll to position [476, 0]
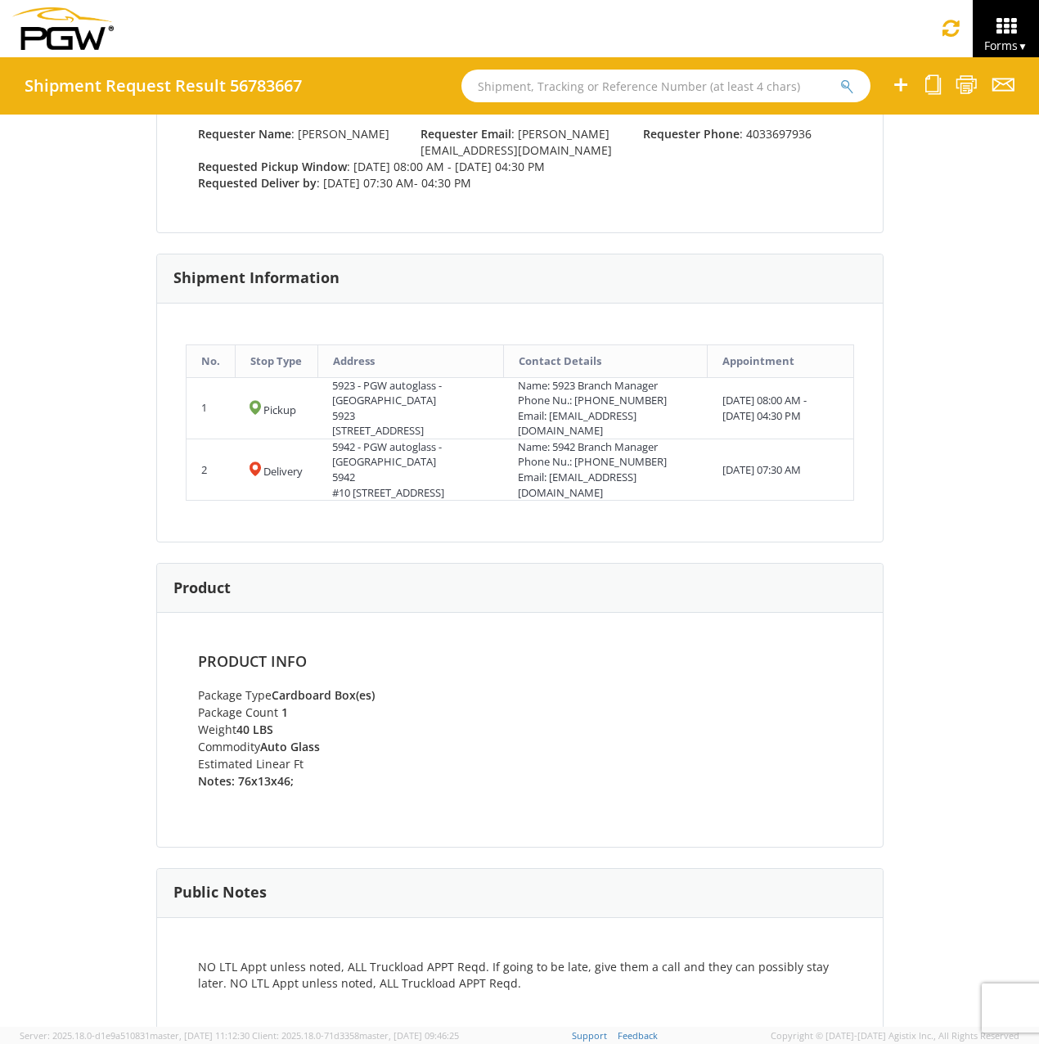
click at [80, 726] on div "Shipment 56783667 General Information Move Type : LTL Equipment Type : Bill Cod…" at bounding box center [519, 571] width 1039 height 913
click at [119, 872] on div "Shipment 56783667 General Information Move Type : LTL Equipment Type : Bill Cod…" at bounding box center [519, 571] width 1039 height 913
drag, startPoint x: 100, startPoint y: 759, endPoint x: 65, endPoint y: 757, distance: 34.4
click at [65, 757] on div "Shipment 56783667 General Information Move Type : LTL Equipment Type : Bill Cod…" at bounding box center [519, 571] width 1039 height 913
click at [102, 617] on div "Shipment 56783667 General Information Move Type : LTL Equipment Type : Bill Cod…" at bounding box center [519, 571] width 1039 height 913
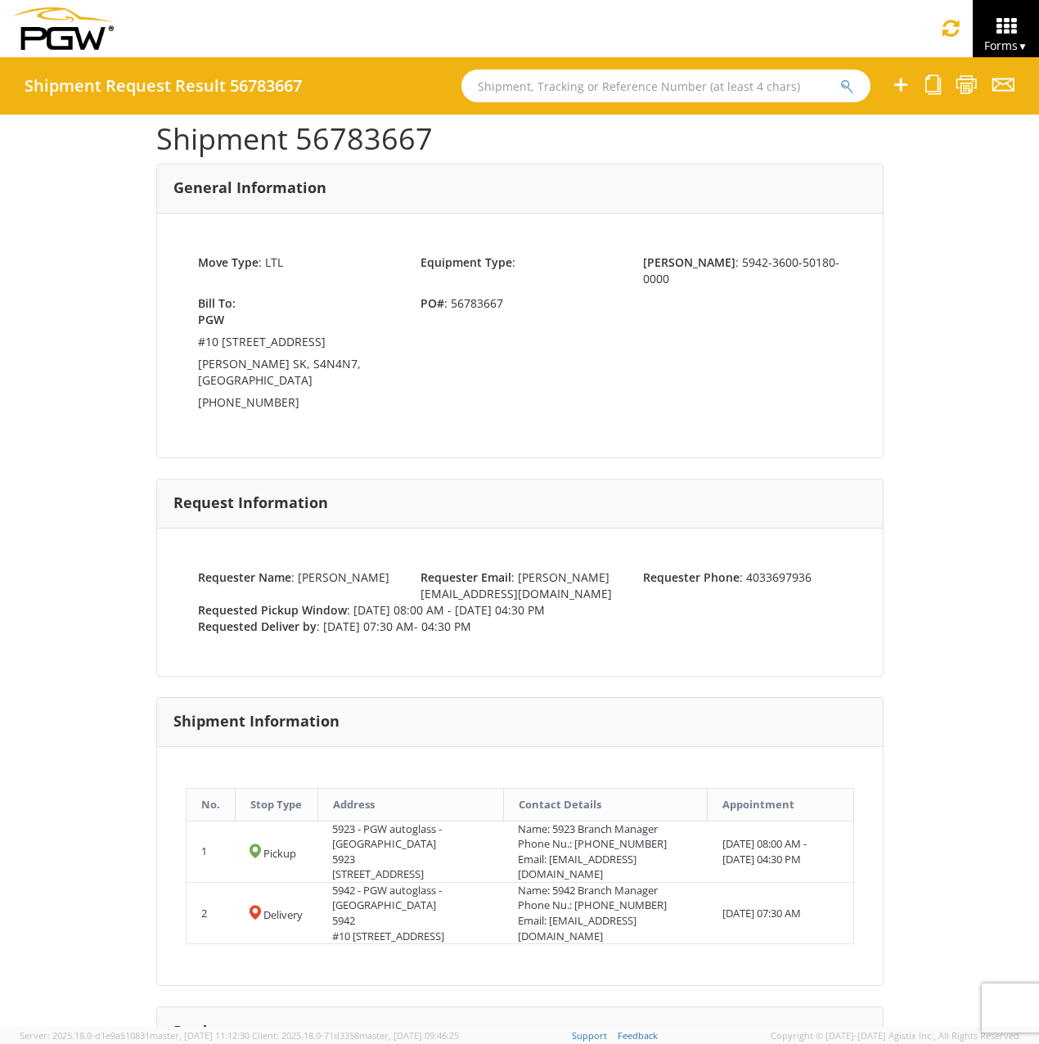
scroll to position [0, 0]
